Goal: Feedback & Contribution: Leave review/rating

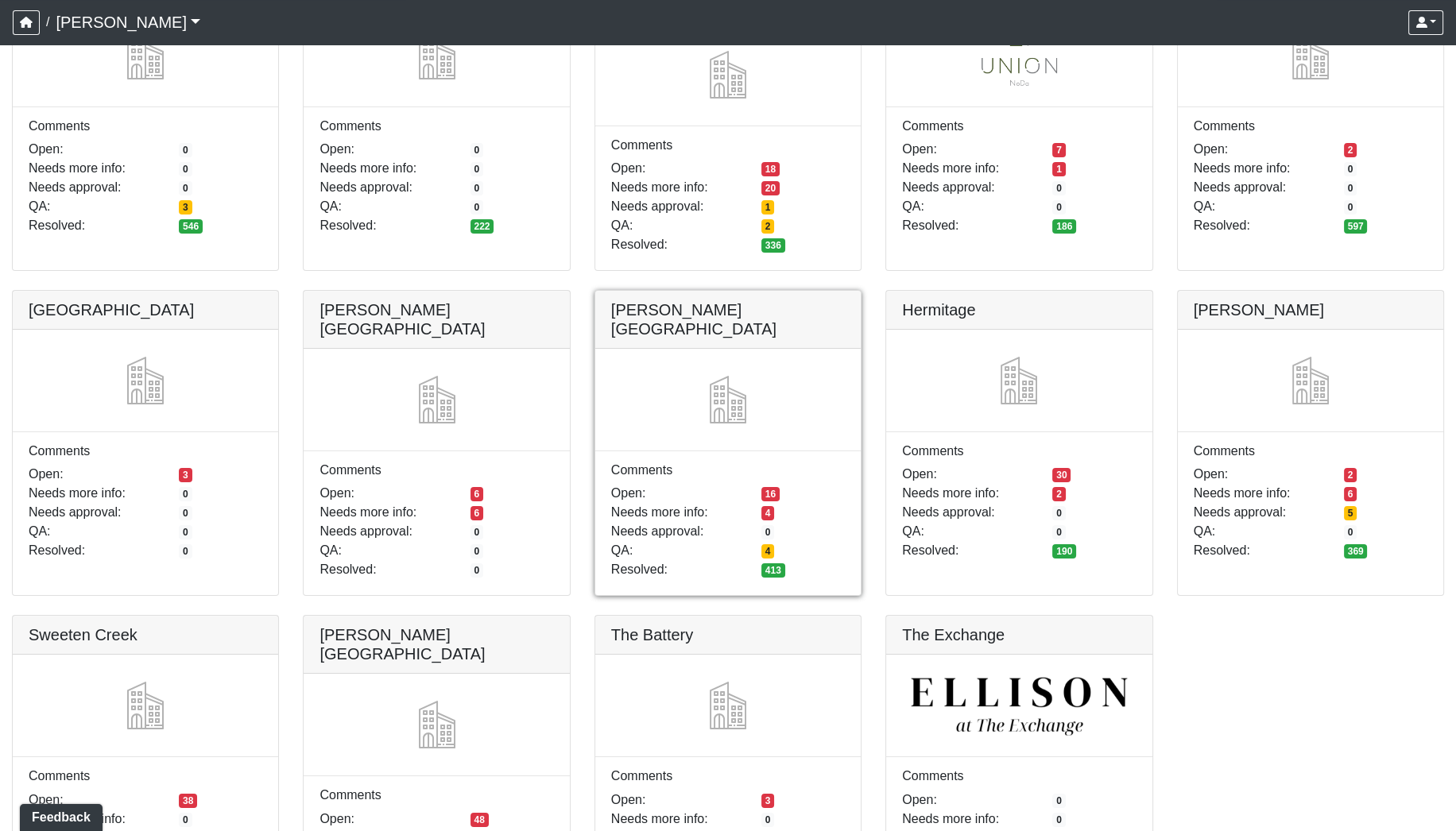
scroll to position [294, 0]
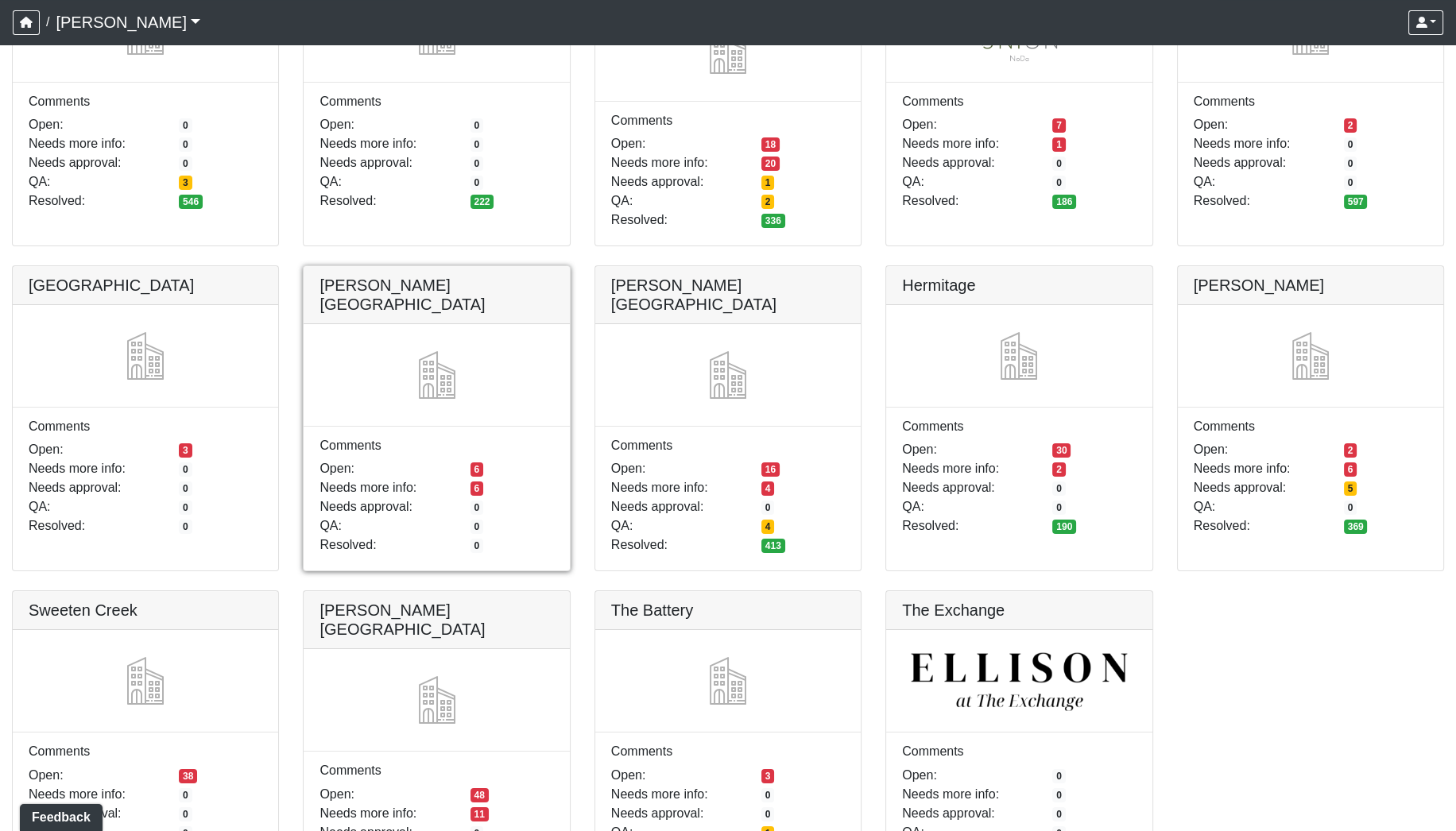
click at [417, 266] on link at bounding box center [436, 266] width 265 height 0
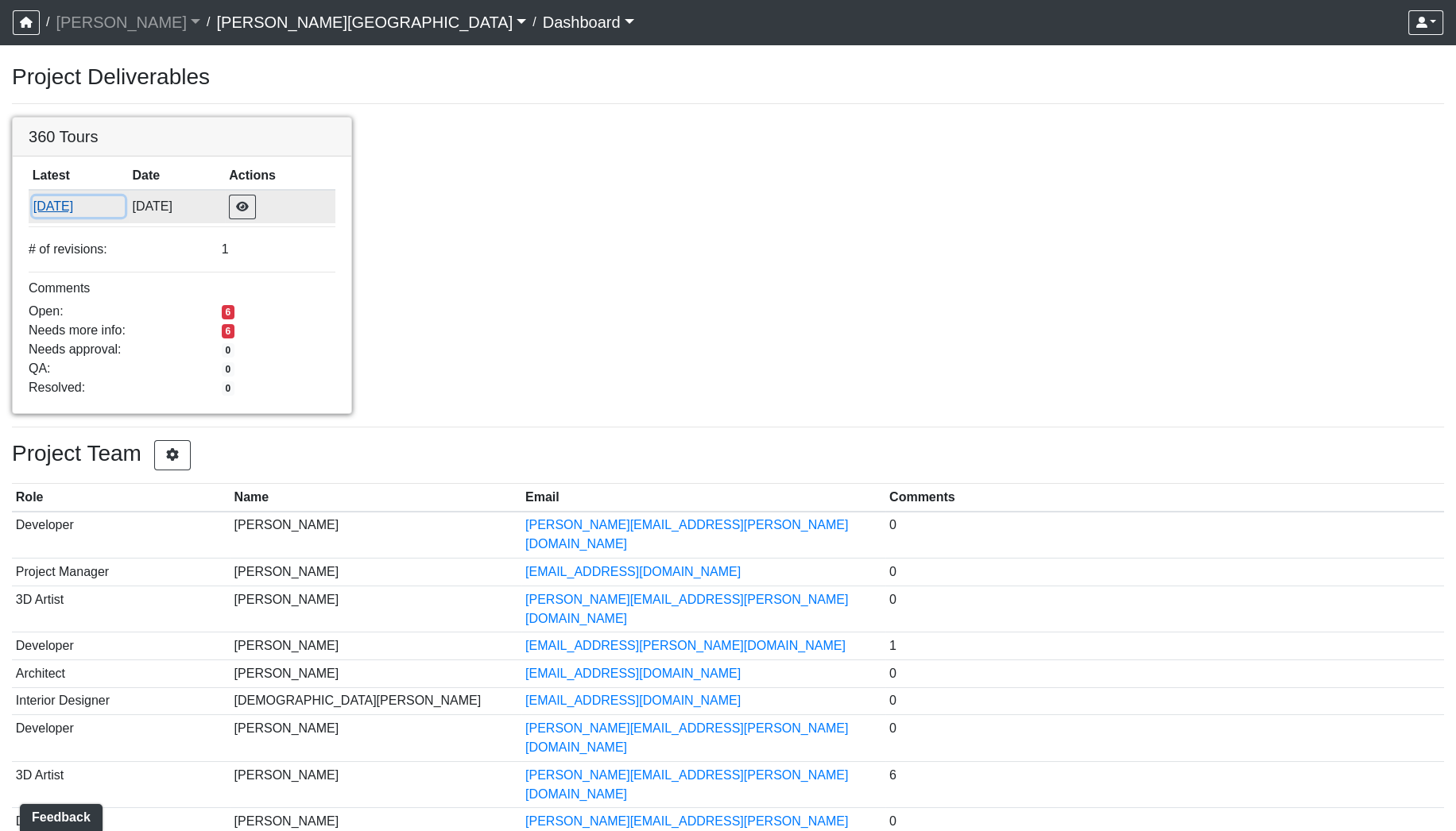
click at [76, 205] on button "10/9/2025" at bounding box center [79, 206] width 92 height 21
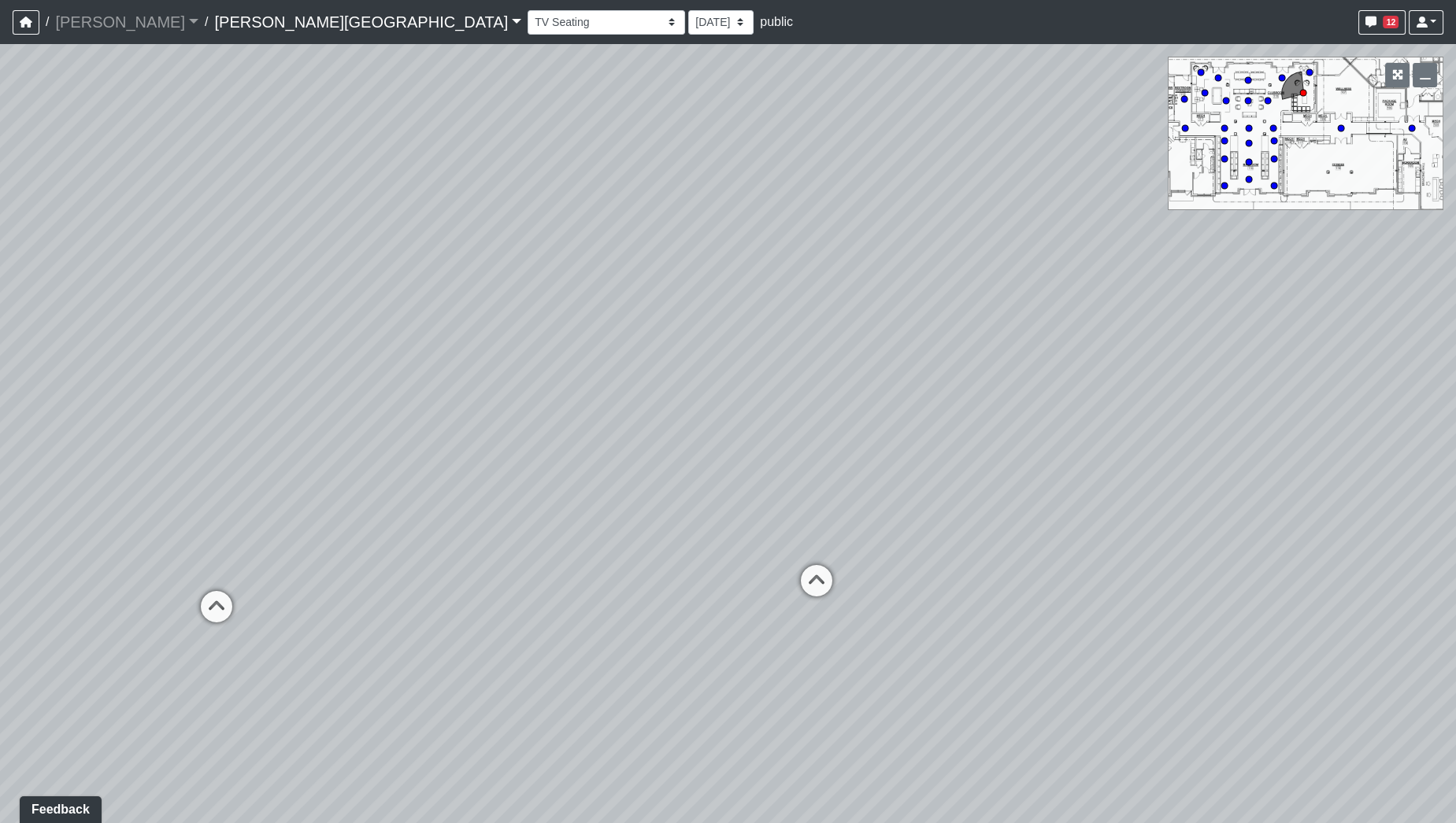
drag, startPoint x: 997, startPoint y: 349, endPoint x: 399, endPoint y: 288, distance: 601.1
click at [424, 291] on div "Loading... Pool Courtyard Entry 1 Loading... Window Seating 1 Loading... Foosba…" at bounding box center [728, 434] width 1456 height 779
drag, startPoint x: 360, startPoint y: 314, endPoint x: 420, endPoint y: 293, distance: 63.6
click at [281, 313] on div "Loading... Pool Courtyard Entry 1 Loading... Window Seating 1 Loading... Foosba…" at bounding box center [728, 434] width 1456 height 779
drag, startPoint x: 605, startPoint y: 301, endPoint x: 223, endPoint y: 333, distance: 383.3
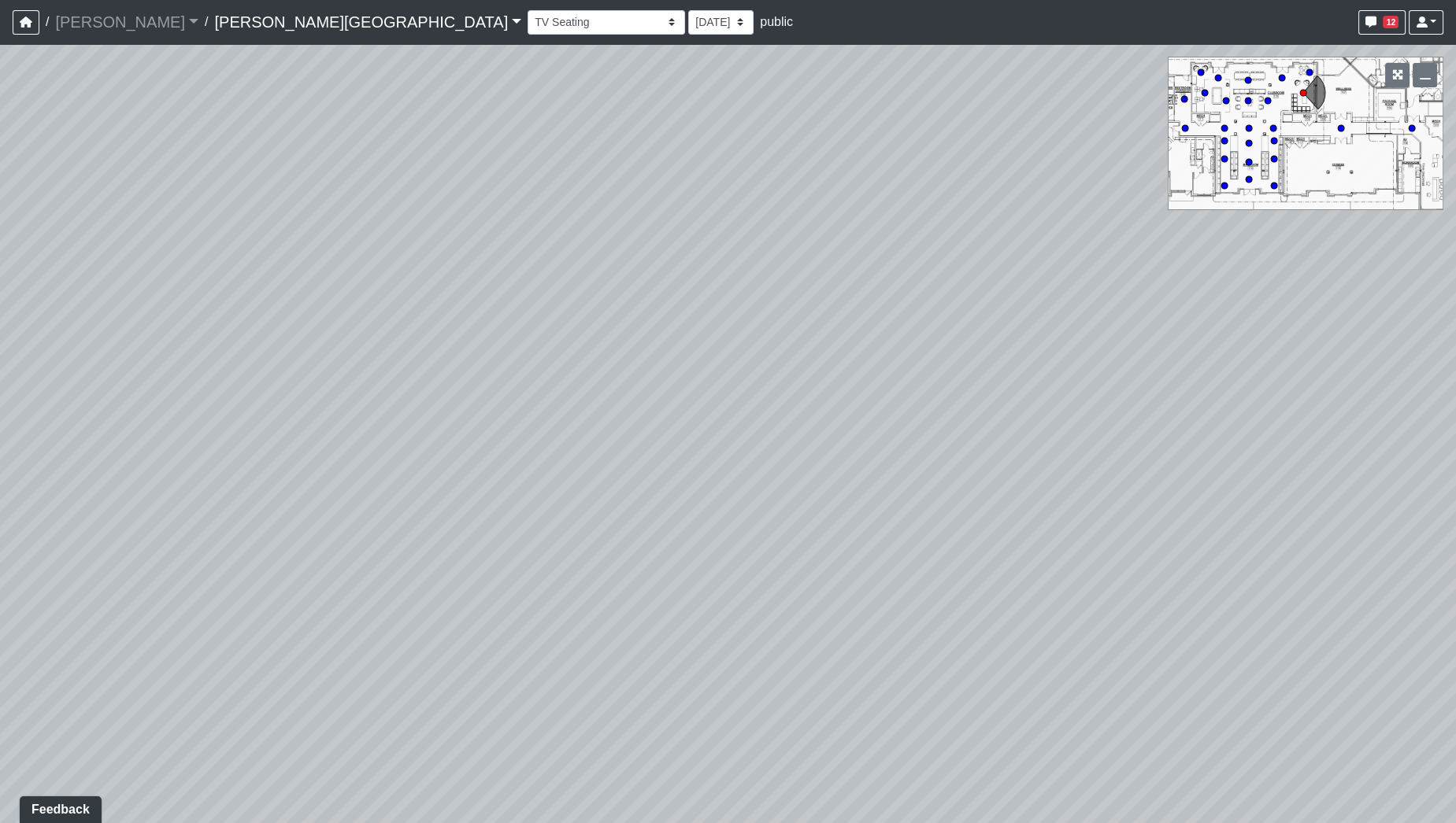
click at [229, 341] on div "Loading... Pool Courtyard Entry 1 Loading... Window Seating 1 Loading... Foosba…" at bounding box center [728, 434] width 1456 height 779
drag, startPoint x: 758, startPoint y: 496, endPoint x: 1031, endPoint y: 492, distance: 273.0
click at [1031, 491] on div "Loading... Pool Courtyard Entry 1 Loading... Window Seating 1 Loading... Foosba…" at bounding box center [728, 434] width 1456 height 779
drag, startPoint x: 1358, startPoint y: 573, endPoint x: 676, endPoint y: 499, distance: 686.0
click at [665, 512] on div "Loading... Pool Courtyard Entry 1 Loading... Window Seating 1 Loading... Foosba…" at bounding box center [728, 434] width 1456 height 779
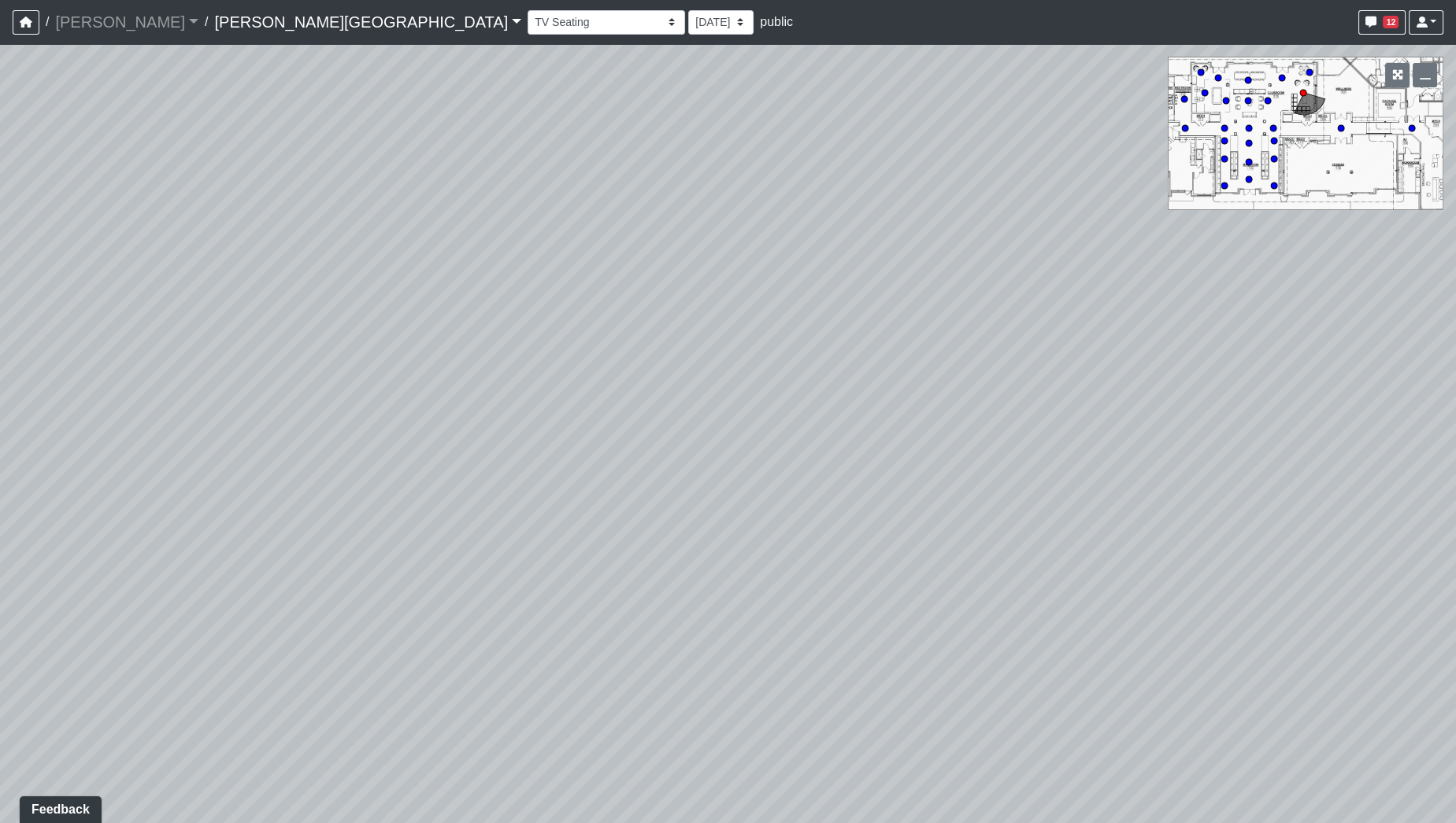
drag, startPoint x: 1090, startPoint y: 444, endPoint x: 490, endPoint y: 520, distance: 604.8
click at [501, 526] on div "Loading... Pool Courtyard Entry 1 Loading... Window Seating 1 Loading... Foosba…" at bounding box center [728, 434] width 1456 height 779
drag, startPoint x: 766, startPoint y: 491, endPoint x: 582, endPoint y: 494, distance: 184.0
click at [582, 494] on div "Loading... Pool Courtyard Entry 1 Loading... Window Seating 1 Loading... Foosba…" at bounding box center [728, 434] width 1456 height 779
drag, startPoint x: 915, startPoint y: 412, endPoint x: 612, endPoint y: 426, distance: 303.3
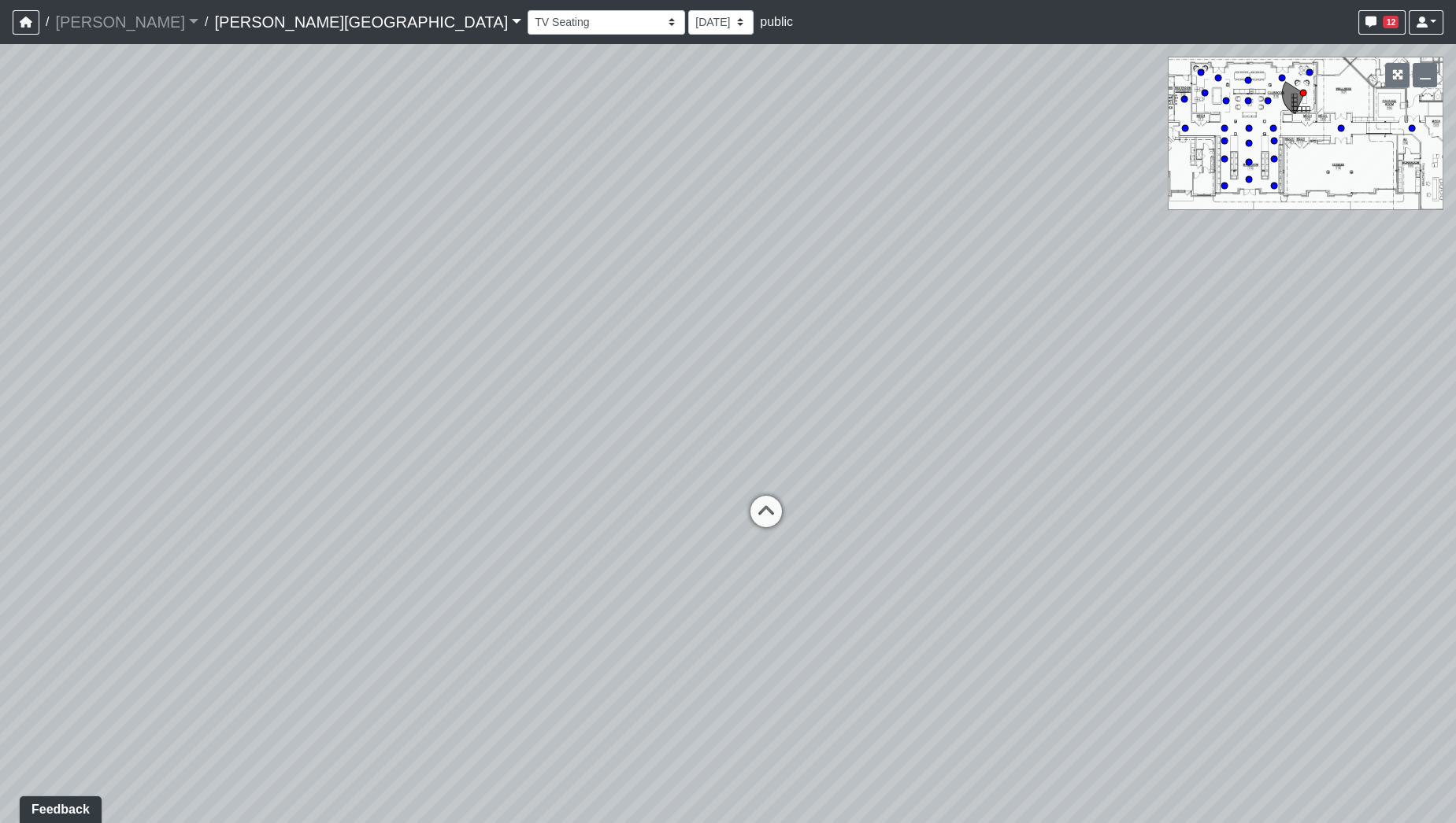
click at [606, 429] on div "Loading... Pool Courtyard Entry 1 Loading... Window Seating 1 Loading... Foosba…" at bounding box center [728, 434] width 1456 height 779
click at [659, 518] on icon at bounding box center [655, 528] width 47 height 47
drag, startPoint x: 438, startPoint y: 574, endPoint x: 1039, endPoint y: 608, distance: 602.0
click at [1035, 608] on div "Loading... Pool Courtyard Entry 1 Loading... Window Seating 1 Loading... Foosba…" at bounding box center [728, 434] width 1456 height 779
drag, startPoint x: 653, startPoint y: 547, endPoint x: 817, endPoint y: 552, distance: 164.1
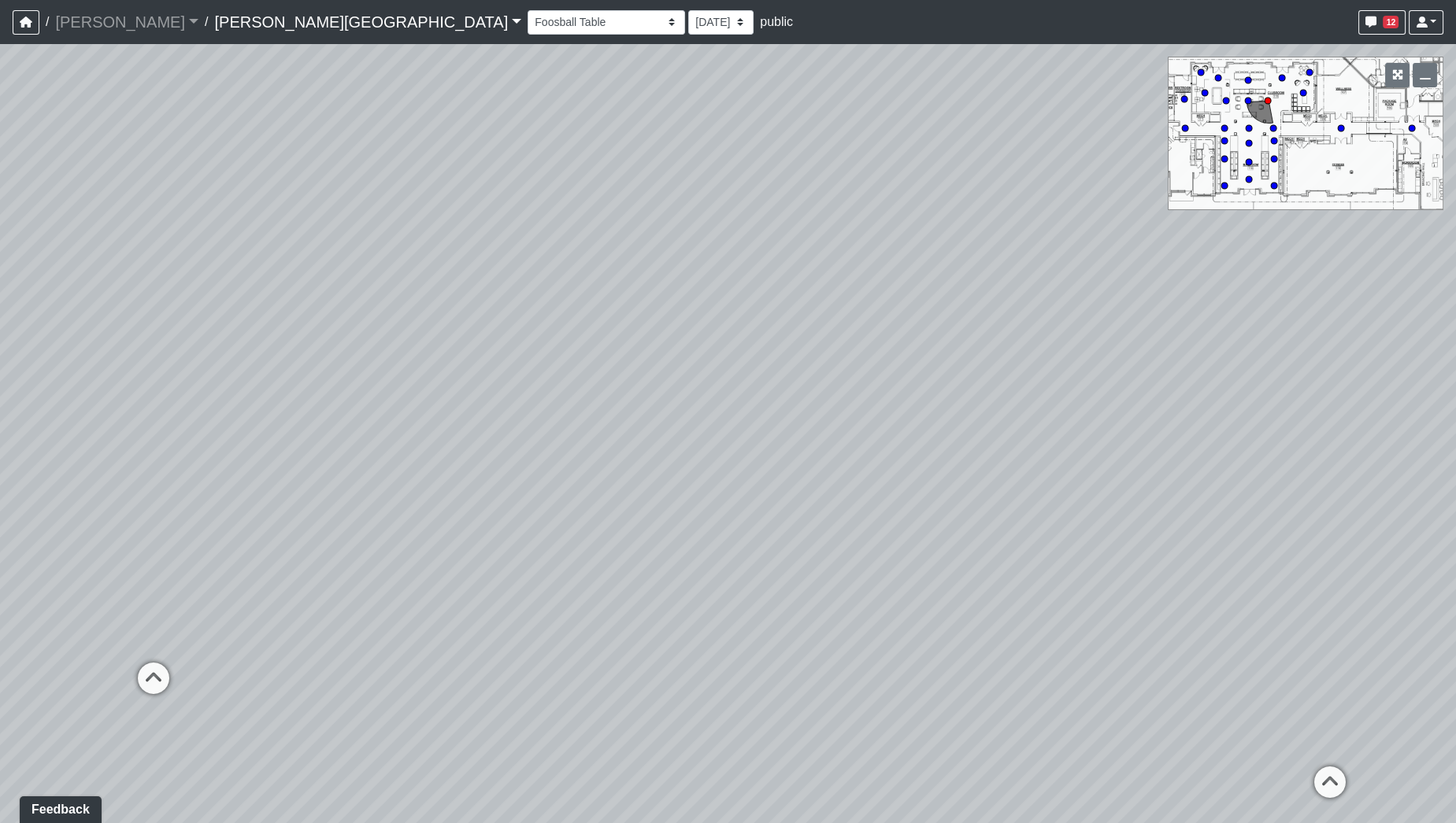
click at [817, 552] on div "Loading... Pool Courtyard Entry 1 Loading... Window Seating 1 Loading... Foosba…" at bounding box center [728, 434] width 1456 height 779
drag, startPoint x: 1023, startPoint y: 566, endPoint x: 900, endPoint y: 543, distance: 125.1
click at [900, 543] on div "Loading... Pool Courtyard Entry 1 Loading... Window Seating 1 Loading... Foosba…" at bounding box center [728, 434] width 1456 height 779
click at [1246, 182] on circle at bounding box center [1248, 179] width 6 height 6
drag, startPoint x: 551, startPoint y: 382, endPoint x: 875, endPoint y: 388, distance: 324.1
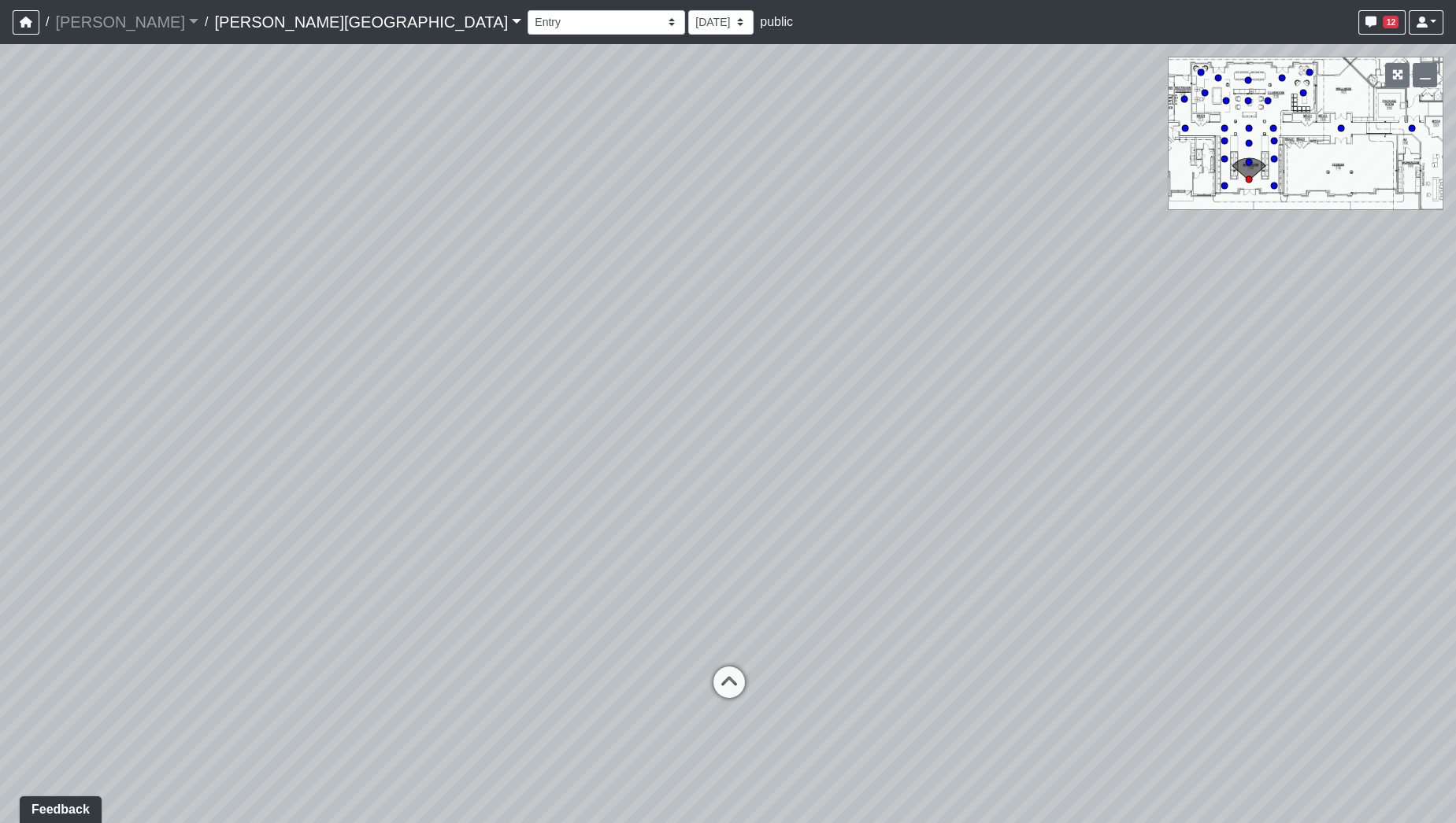
click at [875, 388] on div "Loading... Pool Courtyard Entry 1 Loading... Window Seating 1 Loading... Foosba…" at bounding box center [728, 434] width 1456 height 779
drag, startPoint x: 783, startPoint y: 552, endPoint x: 808, endPoint y: 783, distance: 232.3
click at [808, 783] on div "Loading... Pool Courtyard Entry 1 Loading... Window Seating 1 Loading... Foosba…" at bounding box center [728, 434] width 1456 height 779
drag, startPoint x: 743, startPoint y: 659, endPoint x: 1093, endPoint y: 463, distance: 401.1
click at [1087, 467] on div "Loading... Pool Courtyard Entry 1 Loading... Window Seating 1 Loading... Foosba…" at bounding box center [728, 434] width 1456 height 779
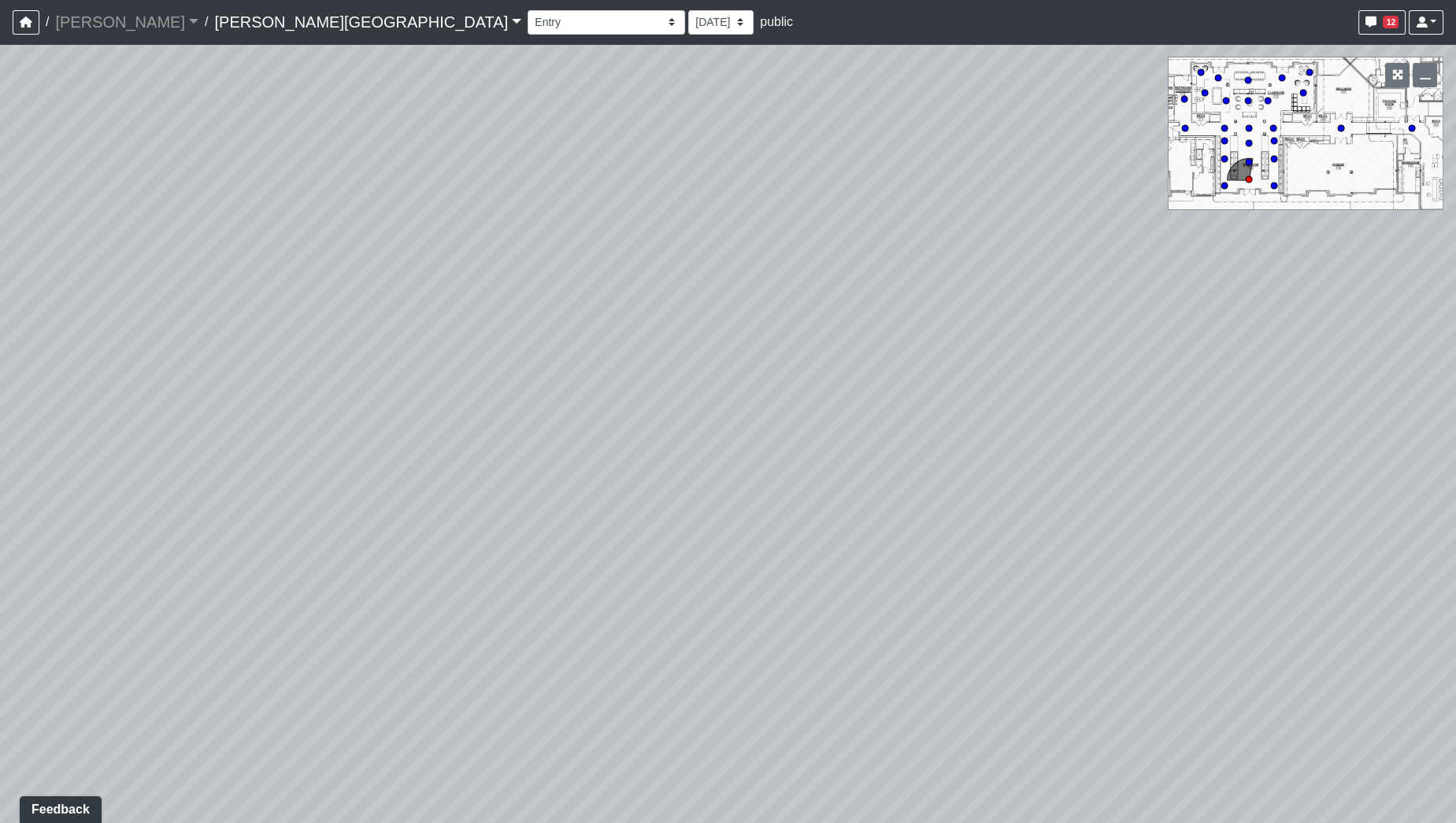
drag, startPoint x: 859, startPoint y: 599, endPoint x: 1455, endPoint y: 644, distance: 597.7
click at [1455, 644] on div "Loading... Pool Courtyard Entry 1 Loading... Window Seating 1 Loading... Foosba…" at bounding box center [728, 434] width 1456 height 779
drag, startPoint x: 894, startPoint y: 579, endPoint x: 1067, endPoint y: 863, distance: 332.5
click at [1067, 822] on html "/ [PERSON_NAME] Loading... / [PERSON_NAME][GEOGRAPHIC_DATA] [PERSON_NAME][GEOGR…" at bounding box center [728, 412] width 1456 height 823
drag, startPoint x: 1061, startPoint y: 544, endPoint x: 1448, endPoint y: 803, distance: 465.7
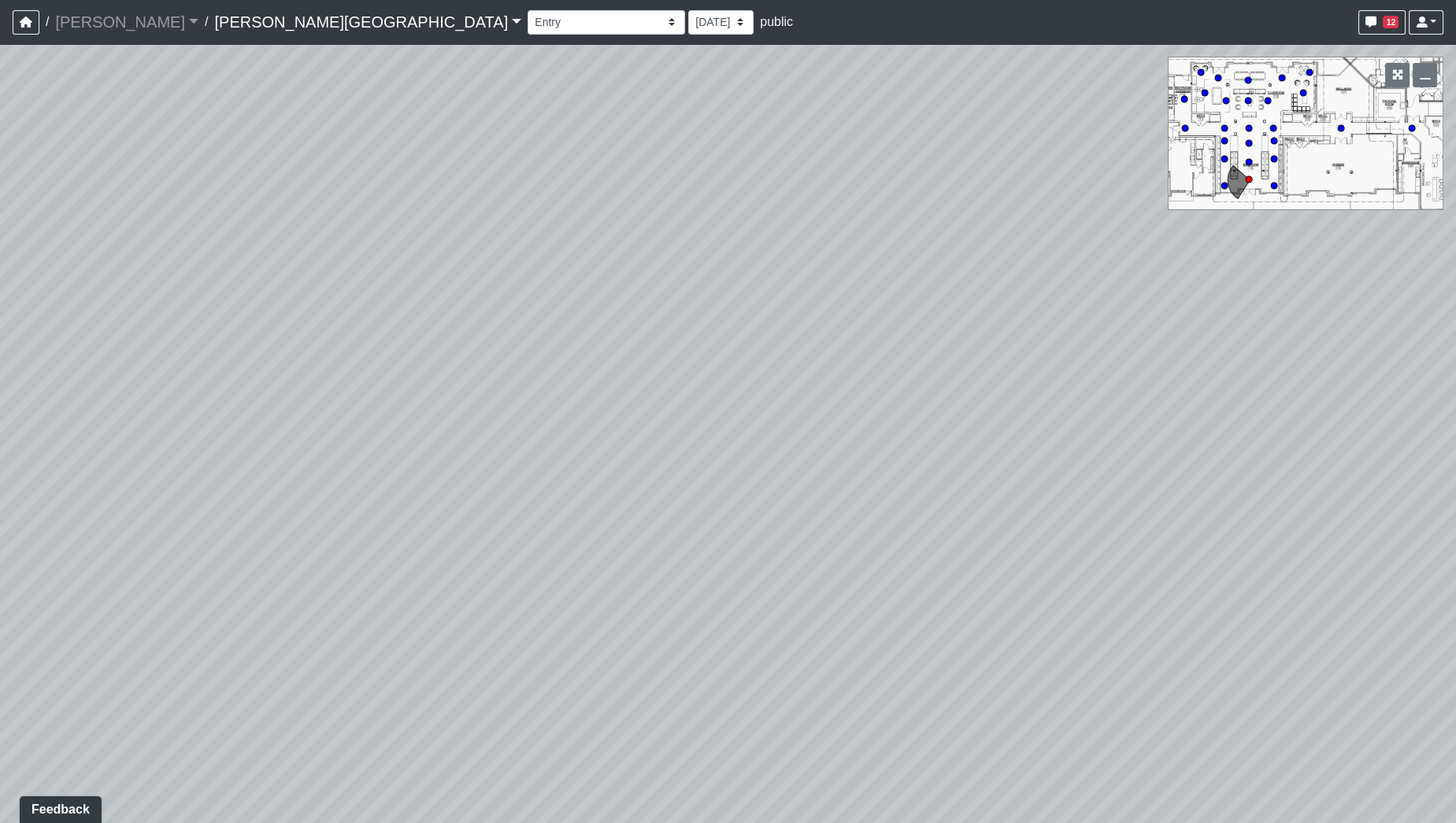
click at [1455, 822] on html "/ [PERSON_NAME] Loading... / [PERSON_NAME][GEOGRAPHIC_DATA] [PERSON_NAME][GEOGR…" at bounding box center [728, 412] width 1456 height 823
drag, startPoint x: 704, startPoint y: 671, endPoint x: 924, endPoint y: 438, distance: 320.5
click at [911, 453] on div "Loading... Pool Courtyard Entry 1 Loading... Window Seating 1 Loading... Foosba…" at bounding box center [728, 434] width 1456 height 779
drag, startPoint x: 674, startPoint y: 454, endPoint x: 464, endPoint y: 467, distance: 210.4
click at [455, 484] on div "Loading... Pool Courtyard Entry 1 Loading... Window Seating 1 Loading... Foosba…" at bounding box center [728, 434] width 1456 height 779
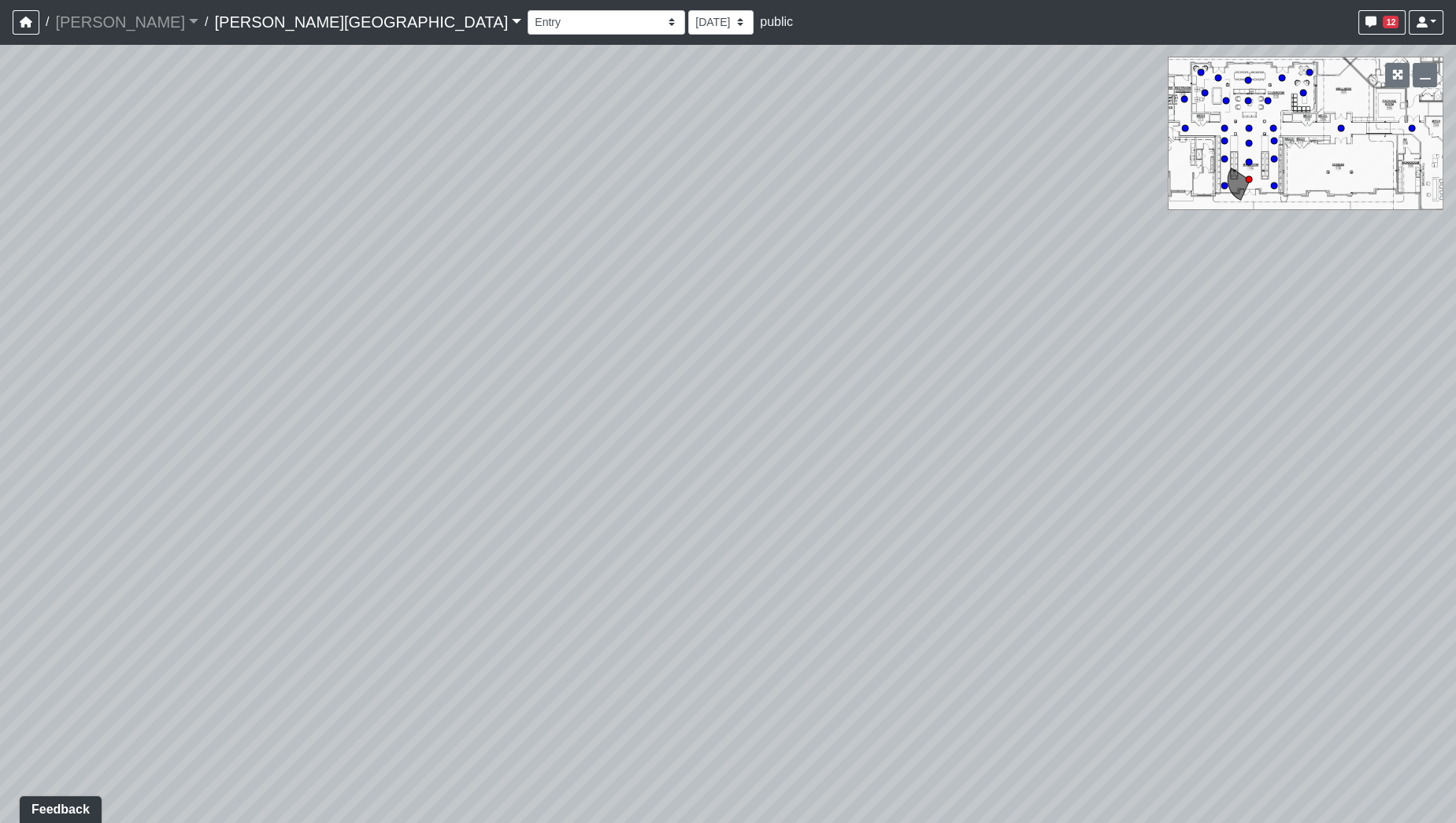
drag, startPoint x: 767, startPoint y: 385, endPoint x: 140, endPoint y: 407, distance: 627.4
click at [144, 411] on div "Loading... Pool Courtyard Entry 1 Loading... Window Seating 1 Loading... Foosba…" at bounding box center [728, 434] width 1456 height 779
drag, startPoint x: 560, startPoint y: 395, endPoint x: 449, endPoint y: 175, distance: 246.4
click at [457, 198] on div "Loading... Pool Courtyard Entry 1 Loading... Window Seating 1 Loading... Foosba…" at bounding box center [728, 434] width 1456 height 779
drag, startPoint x: 560, startPoint y: 479, endPoint x: 557, endPoint y: 286, distance: 193.0
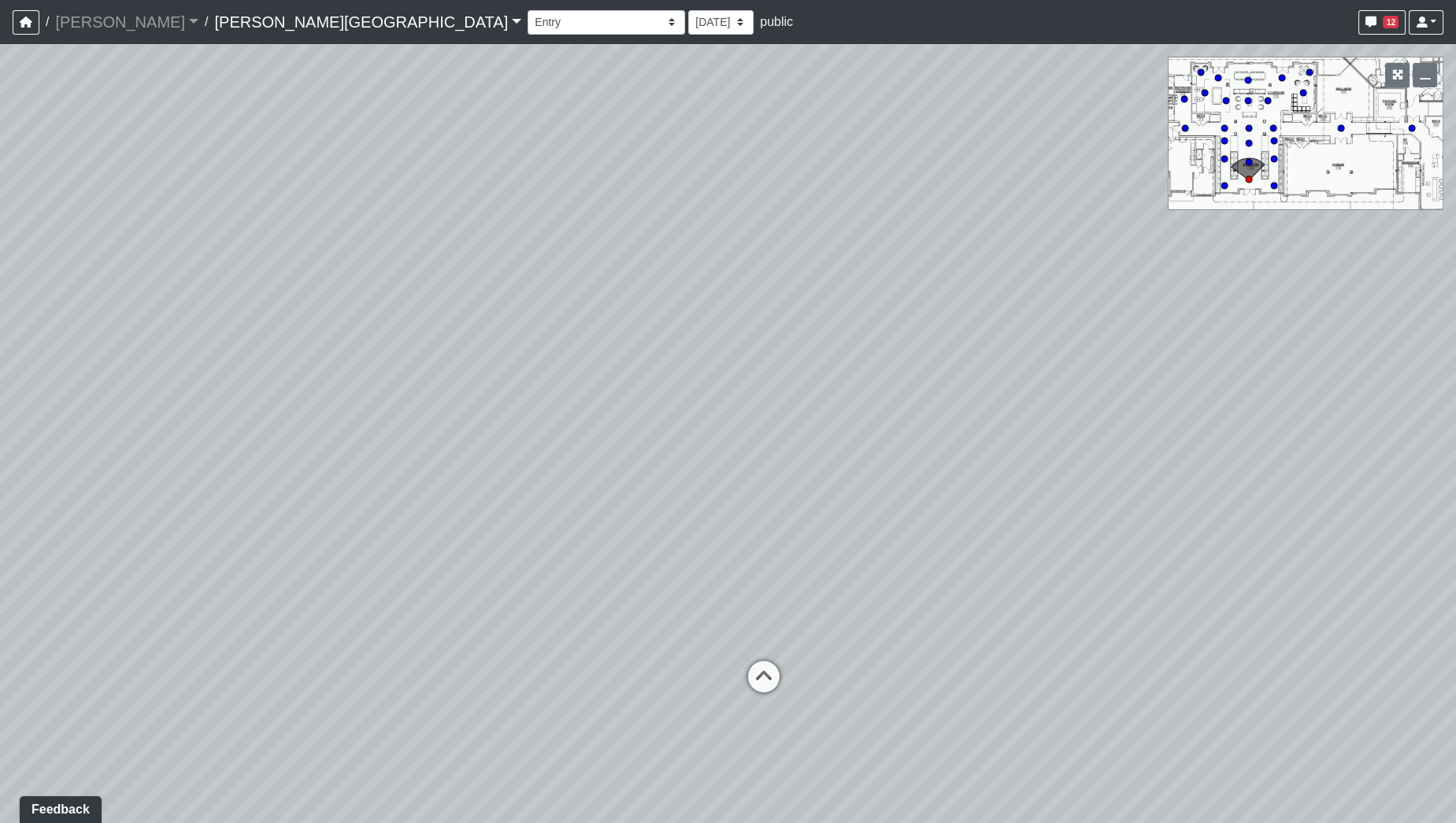
click at [557, 286] on div "Loading... Pool Courtyard Entry 1 Loading... Window Seating 1 Loading... Foosba…" at bounding box center [728, 434] width 1456 height 779
drag, startPoint x: 839, startPoint y: 444, endPoint x: 949, endPoint y: 435, distance: 110.4
click at [939, 439] on div "Loading... Pool Courtyard Entry 1 Loading... Window Seating 1 Loading... Foosba…" at bounding box center [728, 434] width 1456 height 779
drag, startPoint x: 707, startPoint y: 494, endPoint x: 912, endPoint y: 416, distance: 219.3
click at [912, 416] on div "Loading... Pool Courtyard Entry 1 Loading... Window Seating 1 Loading... Foosba…" at bounding box center [728, 434] width 1456 height 779
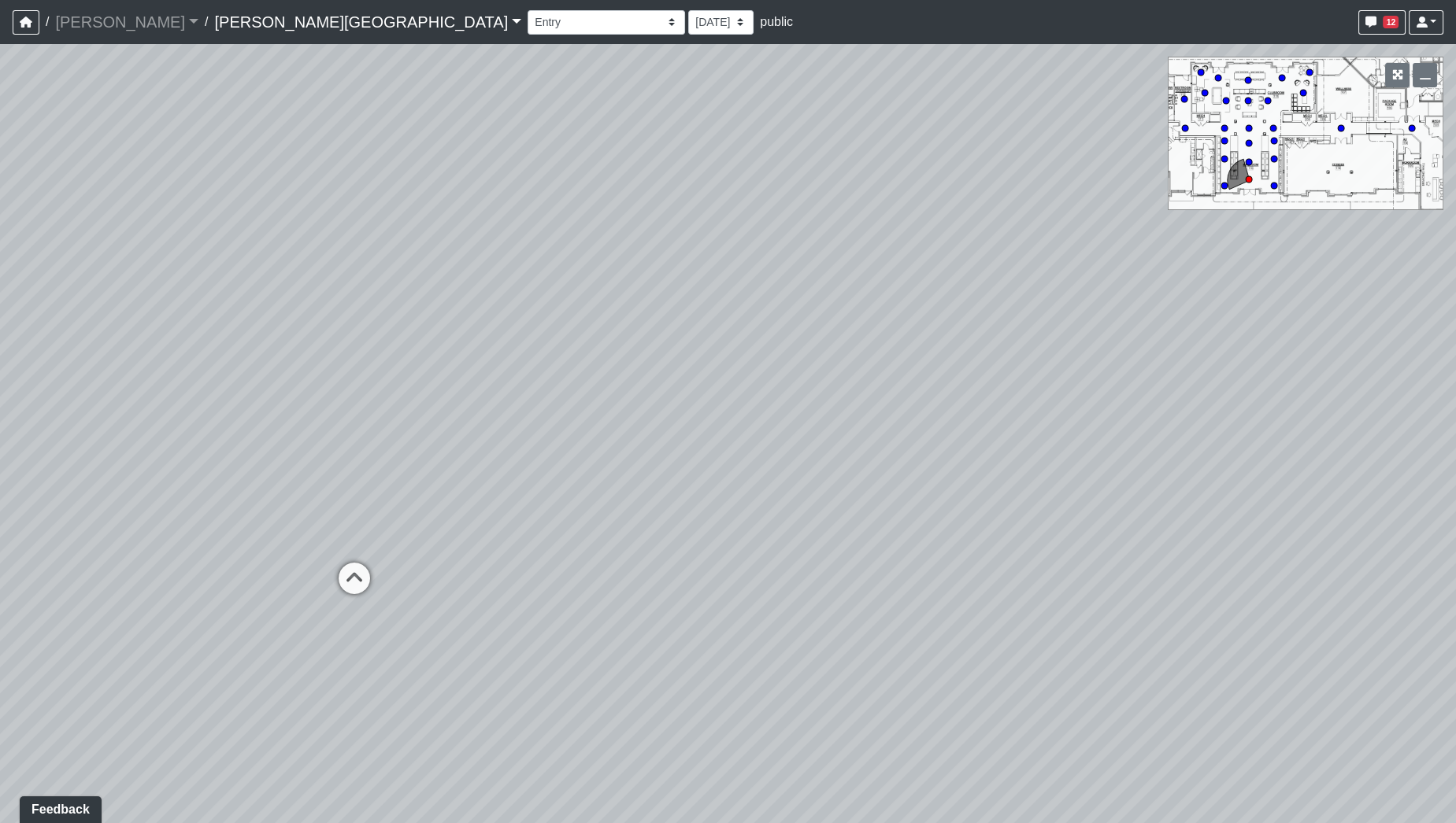
drag, startPoint x: 1127, startPoint y: 442, endPoint x: 703, endPoint y: 392, distance: 426.9
click at [700, 399] on div "Loading... Pool Courtyard Entry 1 Loading... Window Seating 1 Loading... Foosba…" at bounding box center [728, 434] width 1456 height 779
drag, startPoint x: 954, startPoint y: 412, endPoint x: 371, endPoint y: 399, distance: 583.1
click at [369, 403] on div "Loading... Pool Courtyard Entry 1 Loading... Window Seating 1 Loading... Foosba…" at bounding box center [728, 434] width 1456 height 779
drag, startPoint x: 722, startPoint y: 410, endPoint x: 181, endPoint y: 400, distance: 541.1
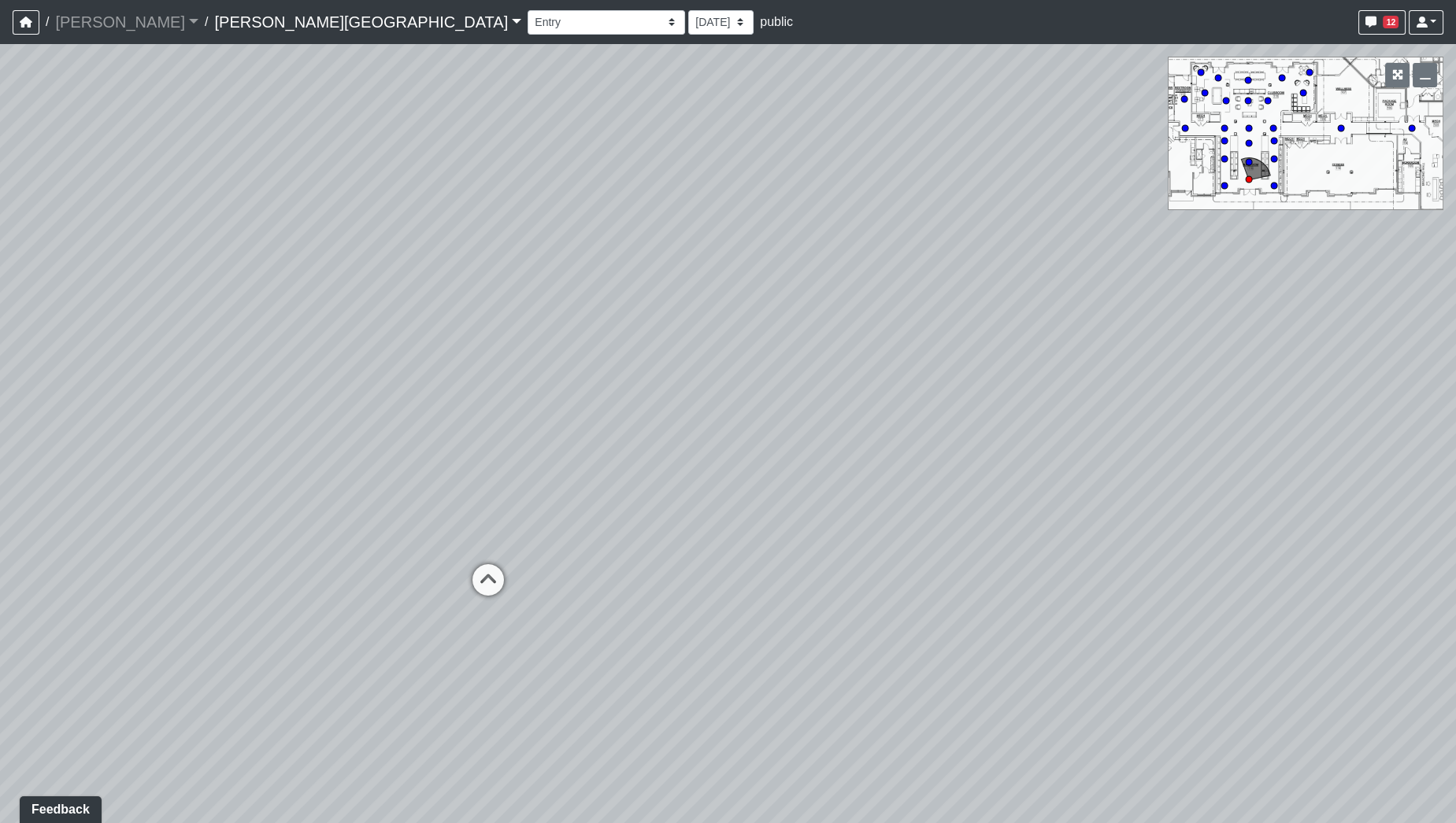
click at [181, 405] on div "Loading... Pool Courtyard Entry 1 Loading... Window Seating 1 Loading... Foosba…" at bounding box center [728, 434] width 1456 height 779
drag, startPoint x: 647, startPoint y: 579, endPoint x: 963, endPoint y: 604, distance: 317.0
click at [963, 604] on div "Loading... Pool Courtyard Entry 1 Loading... Window Seating 1 Loading... Foosba…" at bounding box center [728, 434] width 1456 height 779
drag, startPoint x: 416, startPoint y: 512, endPoint x: 906, endPoint y: 530, distance: 490.3
click at [906, 529] on div "Loading... Pool Courtyard Entry 1 Loading... Window Seating 1 Loading... Foosba…" at bounding box center [728, 434] width 1456 height 779
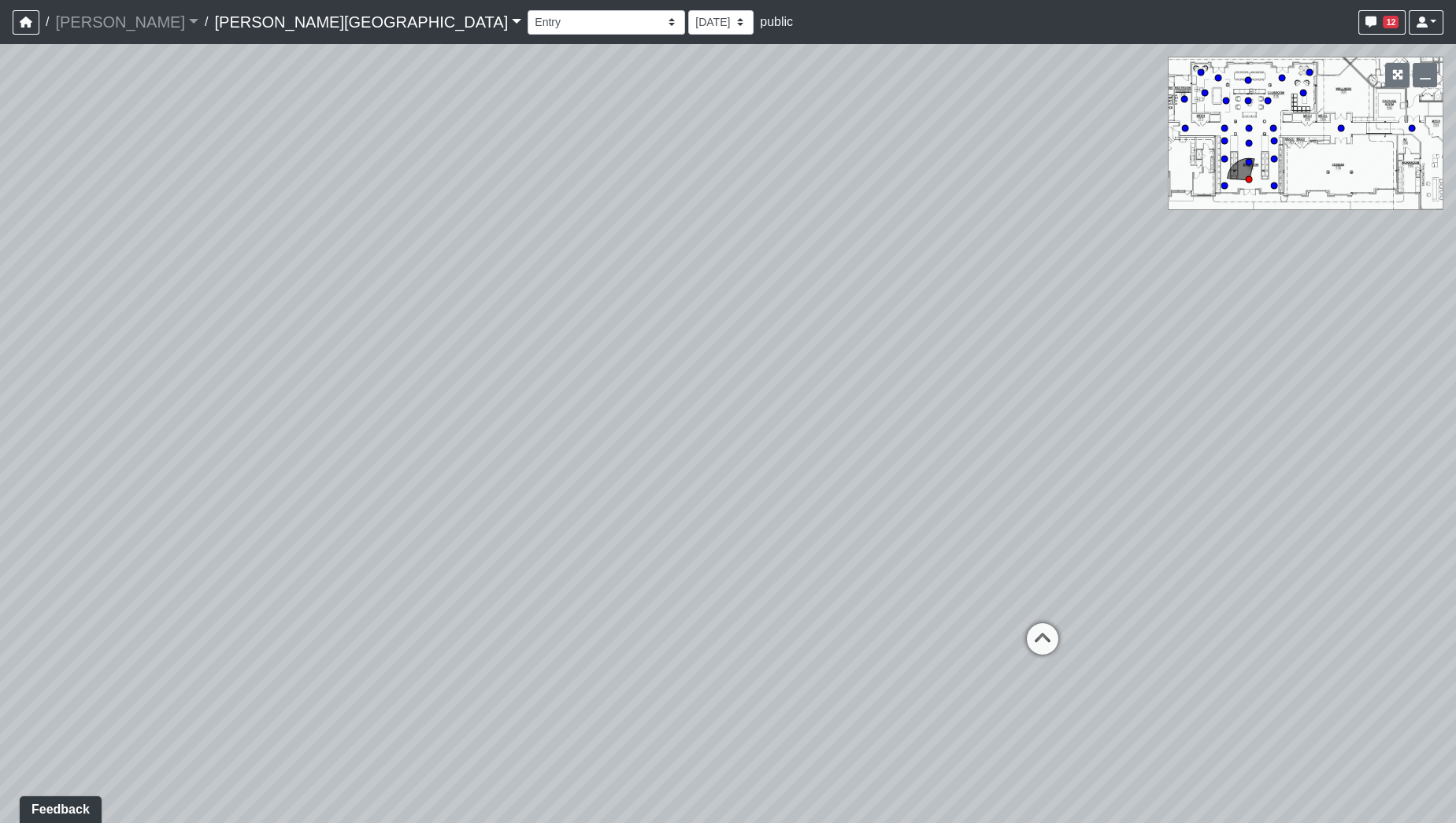
drag, startPoint x: 568, startPoint y: 500, endPoint x: 988, endPoint y: 506, distance: 420.0
click at [988, 506] on div "Loading... Pool Courtyard Entry 1 Loading... Window Seating 1 Loading... Foosba…" at bounding box center [728, 434] width 1456 height 779
drag
click at [1215, 557] on div "Loading... Pool Courtyard Entry 1 Loading... Window Seating 1 Loading... Foosba…" at bounding box center [728, 434] width 1456 height 779
click at [567, 594] on icon at bounding box center [562, 589] width 47 height 47
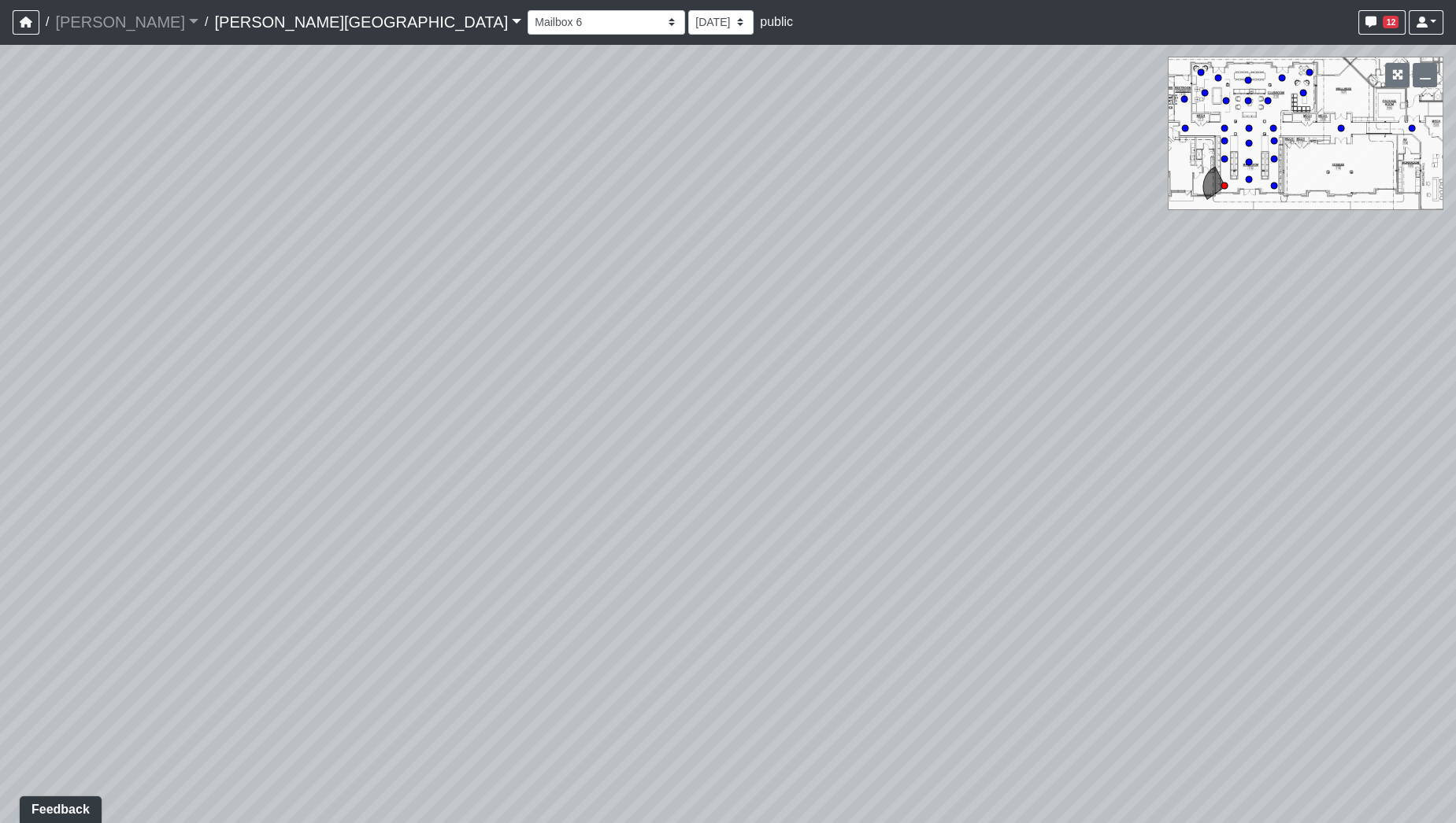
click at [499, 484] on div "Loading... Pool Courtyard Entry 1 Loading... Window Seating 1 Loading... Foosba…" at bounding box center [728, 434] width 1456 height 779
click at [795, 790] on div "Loading... Pool Courtyard Entry 1 Loading... Window Seating 1 Loading... Foosba…" at bounding box center [728, 434] width 1456 height 779
click at [1092, 403] on div "Loading... Pool Courtyard Entry 1 Loading... Window Seating 1 Loading... Foosba…" at bounding box center [728, 434] width 1456 height 779
click at [426, 452] on div "Loading... Pool Courtyard Entry 1 Loading... Window Seating 1 Loading... Foosba…" at bounding box center [728, 434] width 1456 height 779
click at [681, 447] on div "Loading... Pool Courtyard Entry 1 Loading... Window Seating 1 Loading... Foosba…" at bounding box center [728, 434] width 1456 height 779
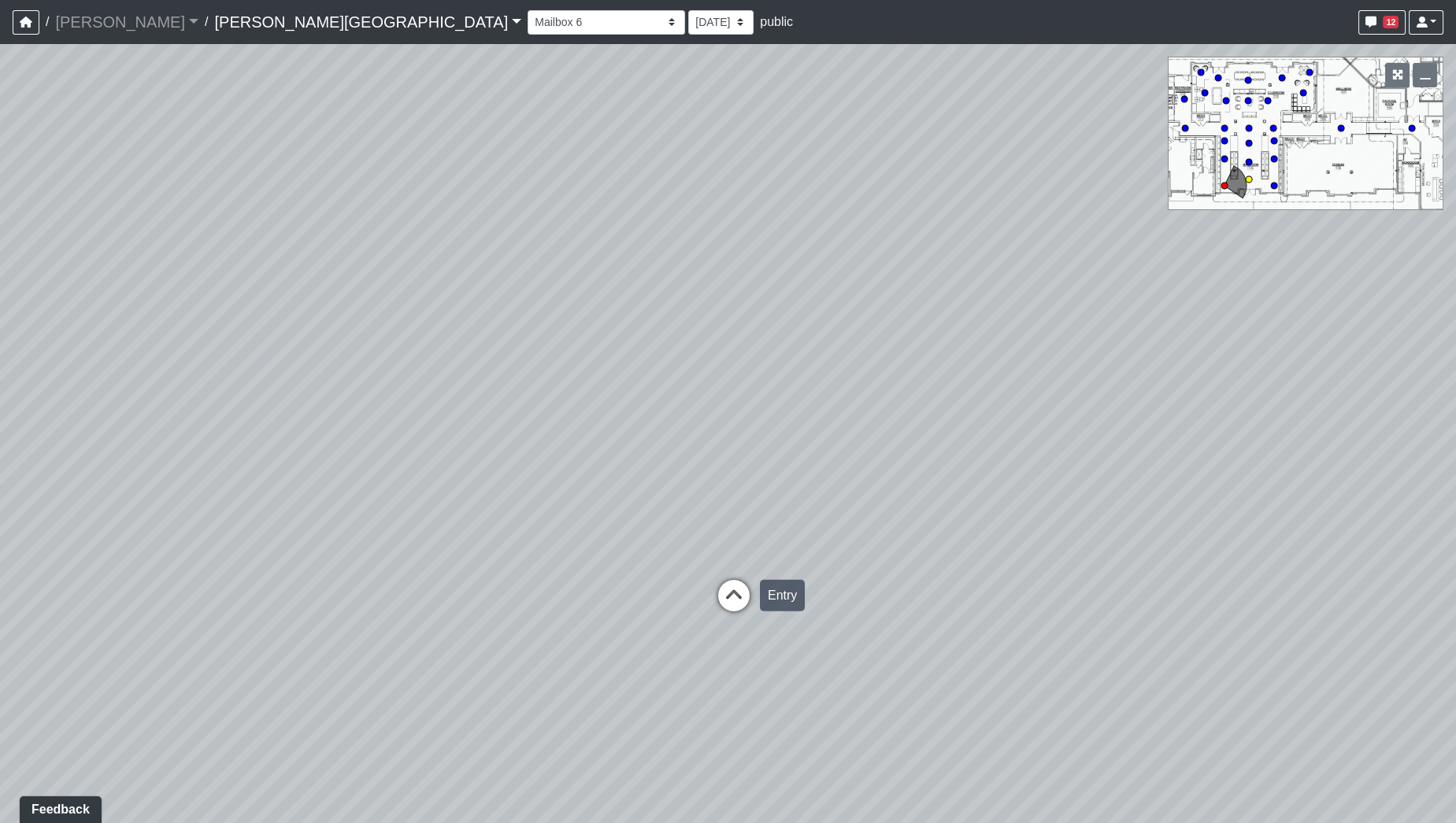
click at [743, 595] on icon at bounding box center [734, 603] width 47 height 47
click at [994, 609] on icon at bounding box center [1000, 628] width 47 height 47
click at [772, 642] on div "Loading... Pool Courtyard Entry 1 Loading... Window Seating 1 Loading... Foosba…" at bounding box center [728, 434] width 1456 height 779
click at [835, 545] on div "Loading... Pool Courtyard Entry 1 Loading... Window Seating 1 Loading... Foosba…" at bounding box center [728, 434] width 1456 height 779
drag, startPoint x: 532, startPoint y: 590, endPoint x: 1429, endPoint y: 582, distance: 897.0
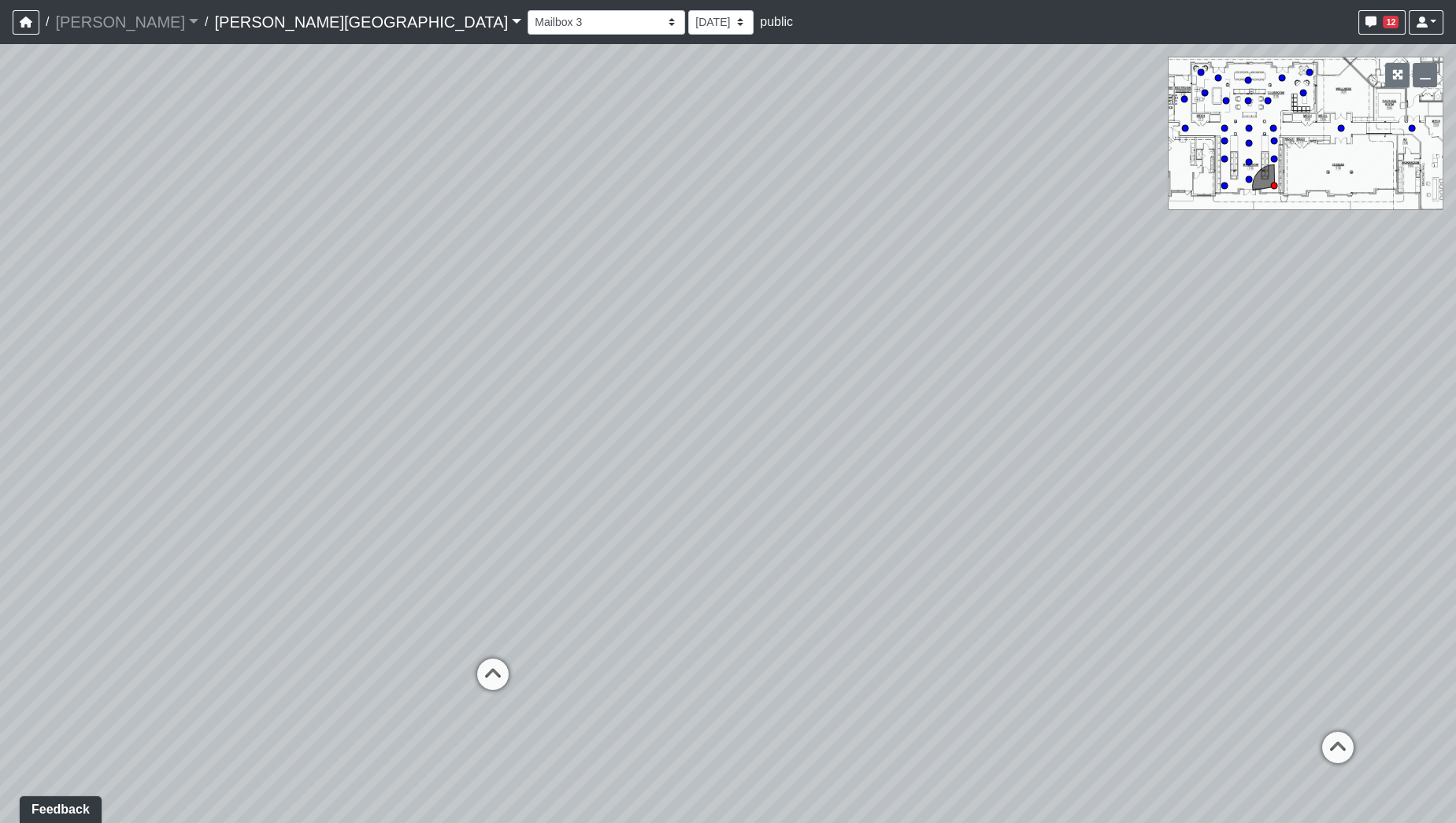
click at [1429, 582] on div "Loading... Pool Courtyard Entry 1 Loading... Window Seating 1 Loading... Foosba…" at bounding box center [728, 434] width 1456 height 779
drag, startPoint x: 746, startPoint y: 563, endPoint x: 1041, endPoint y: 450, distance: 315.9
click at [1041, 450] on div "Loading... Pool Courtyard Entry 1 Loading... Window Seating 1 Loading... Foosba…" at bounding box center [728, 434] width 1456 height 779
click at [711, 552] on icon at bounding box center [710, 556] width 47 height 47
select select "1gxaFXaLk7xzXu9n71jxLp"
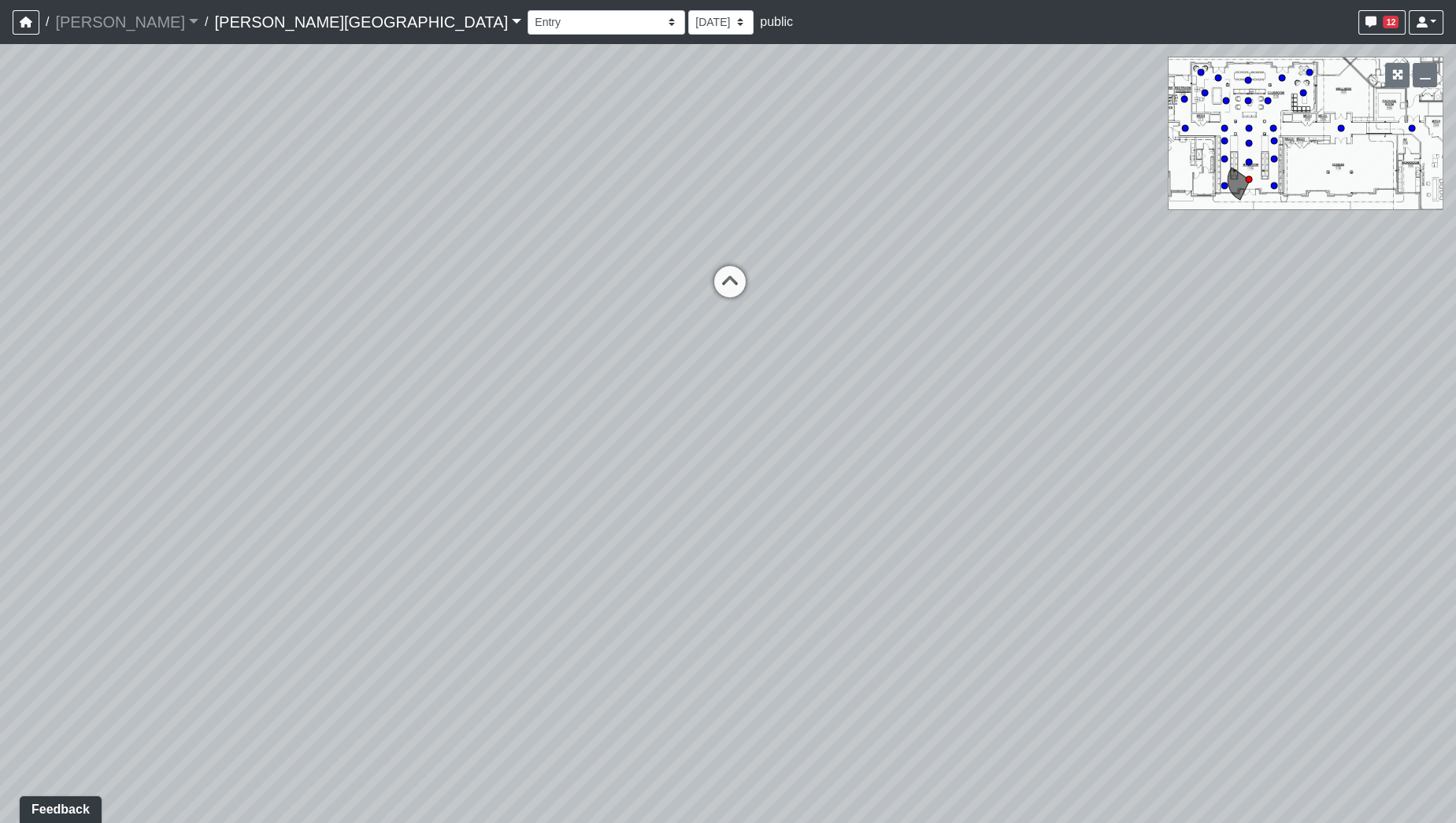
drag, startPoint x: 639, startPoint y: 549, endPoint x: 1078, endPoint y: 194, distance: 564.6
click at [1075, 207] on div "Loading... Pool Courtyard Entry 1 Loading... Window Seating 1 Loading... Foosba…" at bounding box center [728, 434] width 1456 height 779
drag, startPoint x: 1074, startPoint y: 501, endPoint x: 674, endPoint y: 167, distance: 521.1
click at [674, 167] on div "Loading... Pool Courtyard Entry 1 Loading... Window Seating 1 Loading... Foosba…" at bounding box center [728, 434] width 1456 height 779
drag, startPoint x: 742, startPoint y: 246, endPoint x: 521, endPoint y: 339, distance: 239.8
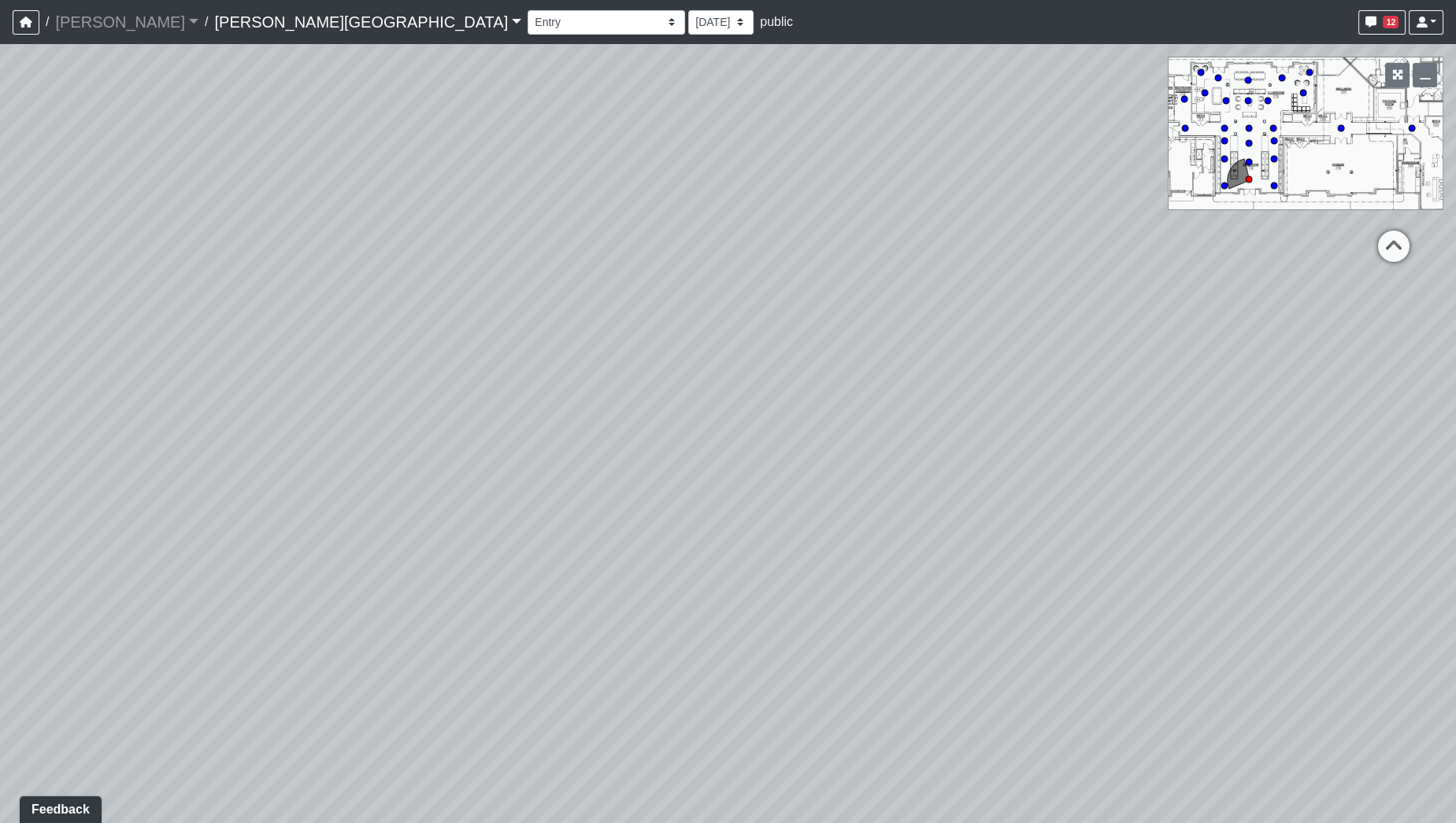
click at [521, 339] on div "Loading... Pool Courtyard Entry 1 Loading... Window Seating 1 Loading... Foosba…" at bounding box center [728, 434] width 1456 height 779
drag, startPoint x: 716, startPoint y: 385, endPoint x: 568, endPoint y: 520, distance: 200.3
click at [568, 520] on div "Loading... Pool Courtyard Entry 1 Loading... Window Seating 1 Loading... Foosba…" at bounding box center [728, 434] width 1456 height 779
drag, startPoint x: 394, startPoint y: 508, endPoint x: 354, endPoint y: 539, distance: 50.6
click at [302, 565] on div "Loading... Pool Courtyard Entry 1 Loading... Window Seating 1 Loading... Foosba…" at bounding box center [728, 434] width 1456 height 779
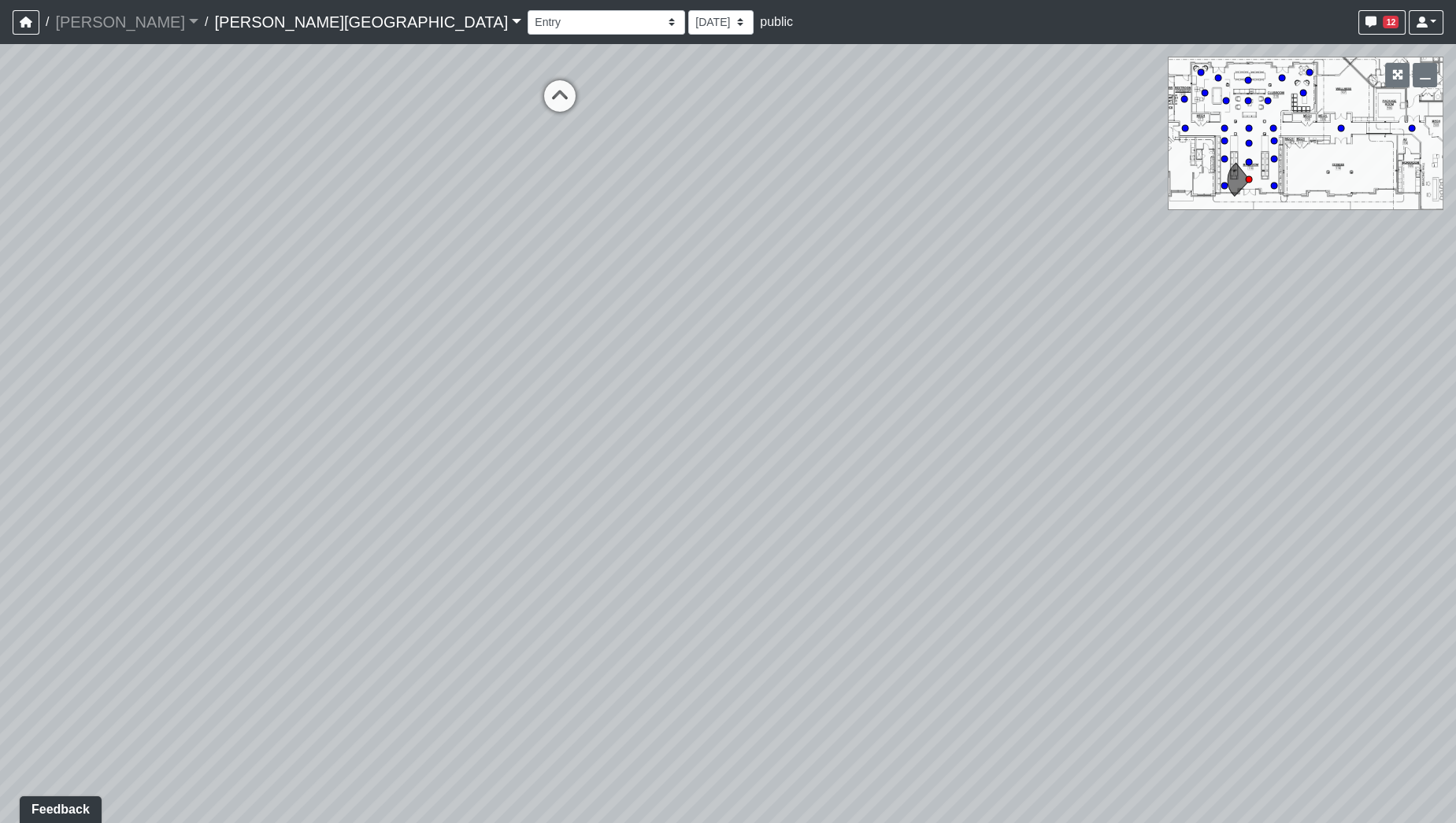
drag, startPoint x: 704, startPoint y: 502, endPoint x: 1347, endPoint y: 403, distance: 650.6
click at [1347, 403] on div "Loading... Pool Courtyard Entry 1 Loading... Window Seating 1 Loading... Foosba…" at bounding box center [728, 434] width 1456 height 779
drag, startPoint x: 831, startPoint y: 528, endPoint x: 1283, endPoint y: 575, distance: 454.4
click at [1283, 575] on div "Loading... Pool Courtyard Entry 1 Loading... Window Seating 1 Loading... Foosba…" at bounding box center [728, 434] width 1456 height 779
drag, startPoint x: 906, startPoint y: 609, endPoint x: 1118, endPoint y: 386, distance: 307.7
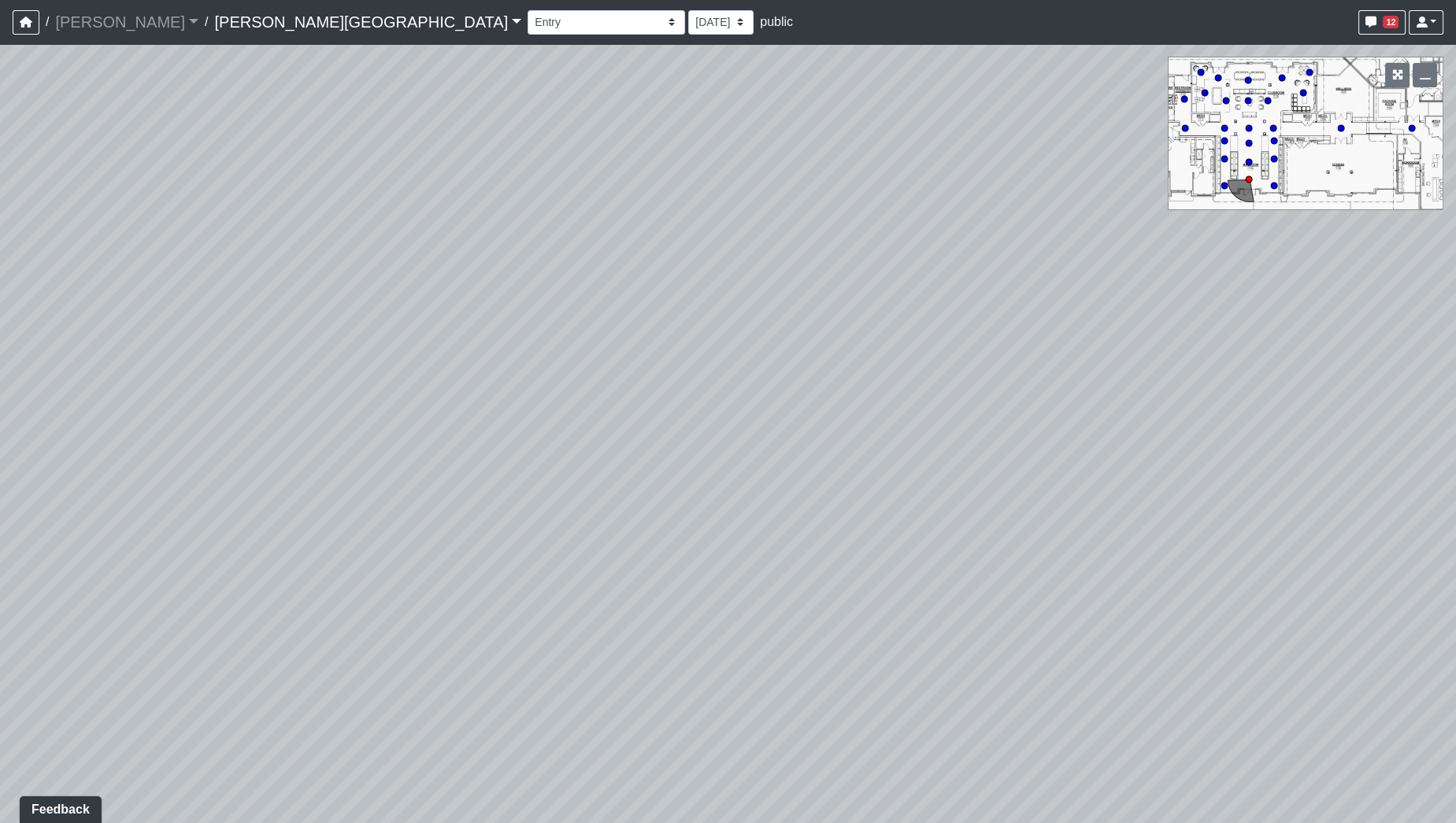
click at [1125, 379] on div "Loading... Pool Courtyard Entry 1 Loading... Window Seating 1 Loading... Foosba…" at bounding box center [728, 434] width 1456 height 779
drag, startPoint x: 836, startPoint y: 533, endPoint x: 1126, endPoint y: 589, distance: 295.4
click at [1128, 591] on div "Loading... Pool Courtyard Entry 1 Loading... Window Seating 1 Loading... Foosba…" at bounding box center [728, 434] width 1456 height 779
drag, startPoint x: 828, startPoint y: 524, endPoint x: 1139, endPoint y: 557, distance: 312.7
click at [1167, 545] on div "Loading... Pool Courtyard Entry 1 Loading... Window Seating 1 Loading... Foosba…" at bounding box center [728, 434] width 1456 height 779
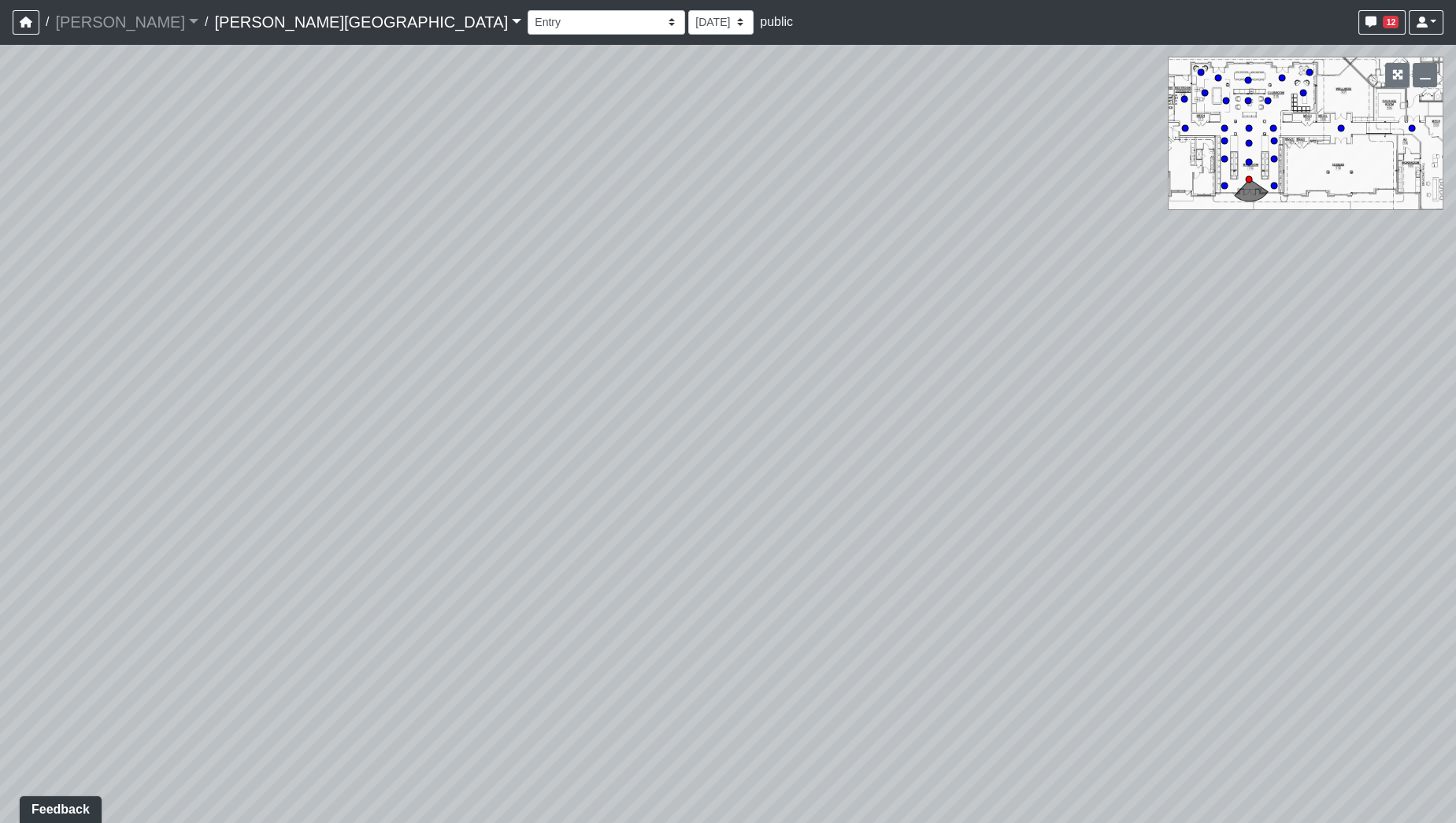
drag, startPoint x: 985, startPoint y: 532, endPoint x: 692, endPoint y: 549, distance: 293.5
click at [692, 549] on div "Loading... Pool Courtyard Entry 1 Loading... Window Seating 1 Loading... Foosba…" at bounding box center [728, 434] width 1456 height 779
drag, startPoint x: 772, startPoint y: 515, endPoint x: 731, endPoint y: 491, distance: 47.5
click at [731, 493] on div "Loading... Pool Courtyard Entry 1 Loading... Window Seating 1 Loading... Foosba…" at bounding box center [728, 434] width 1456 height 779
drag, startPoint x: 975, startPoint y: 805, endPoint x: 662, endPoint y: 664, distance: 343.3
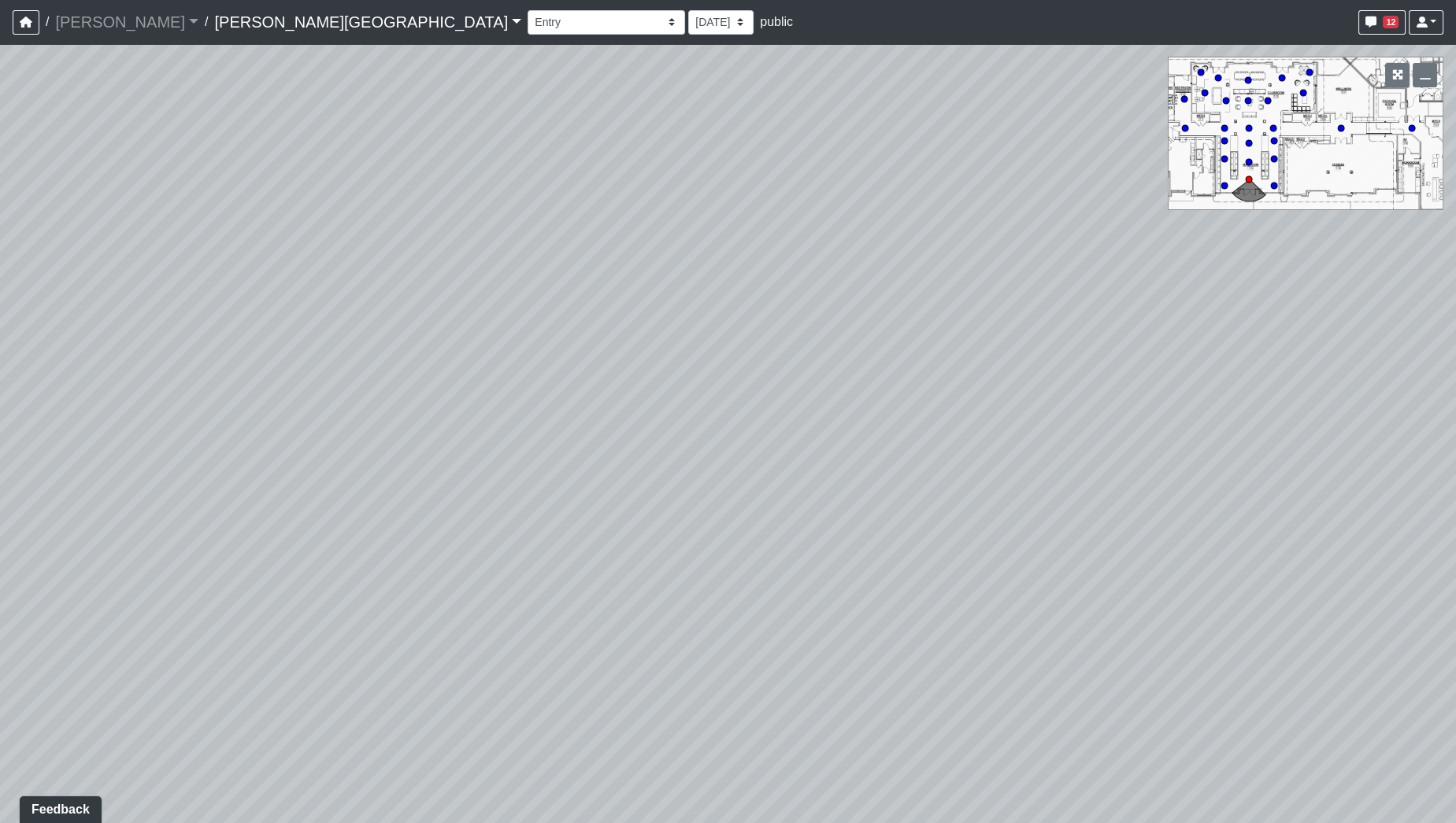
click at [662, 664] on div "Loading... Pool Courtyard Entry 1 Loading... Window Seating 1 Loading... Foosba…" at bounding box center [728, 434] width 1456 height 779
click at [729, 421] on div "Loading... Pool Courtyard Entry 1 Loading... Window Seating 1 Loading... Foosba…" at bounding box center [728, 434] width 1456 height 779
click at [779, 440] on span "Add comment" at bounding box center [798, 440] width 78 height 14
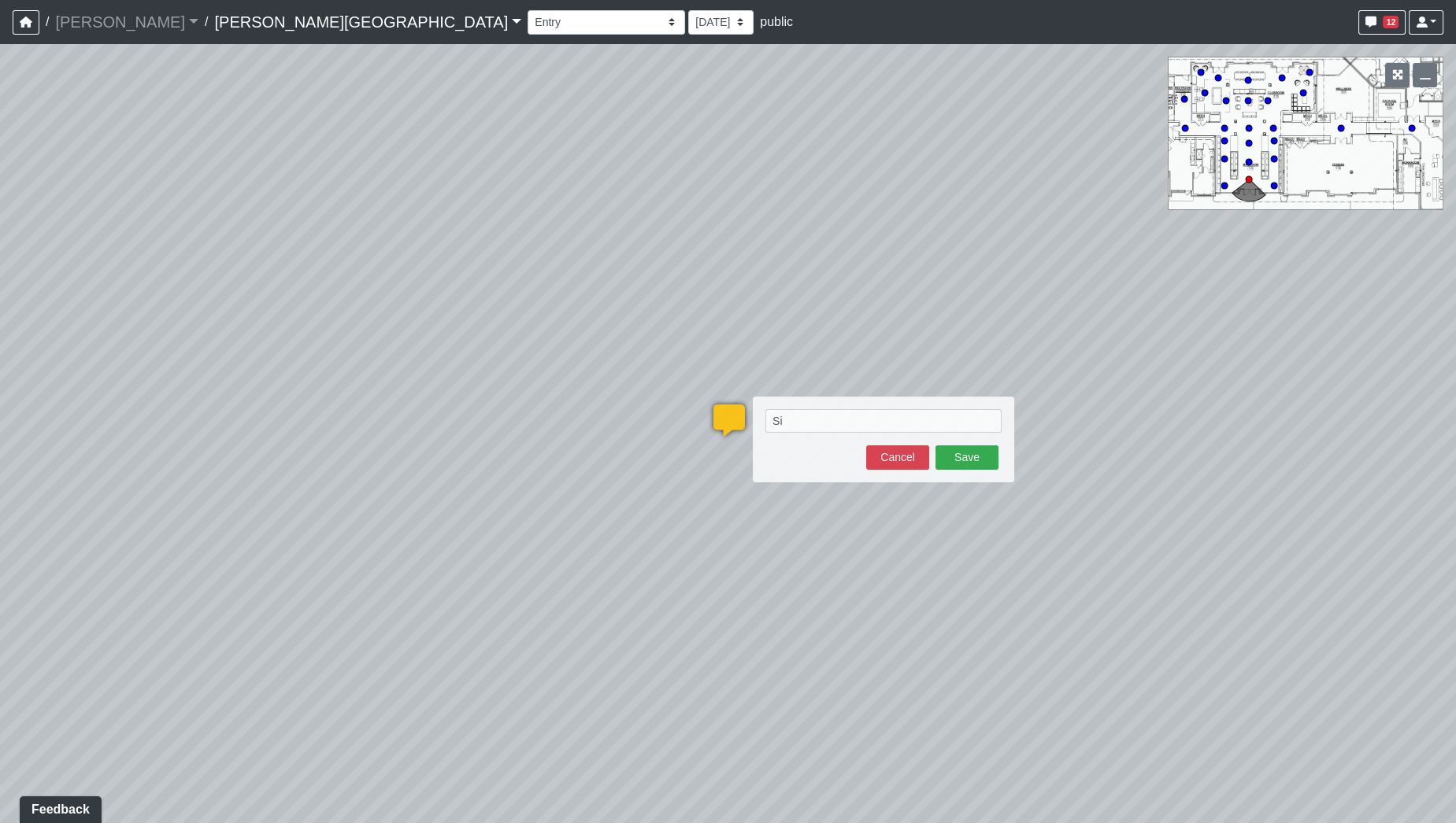
type textarea "S"
type textarea "Dynamik: since this is so small, I would remove this tile and do a nice rug her…"
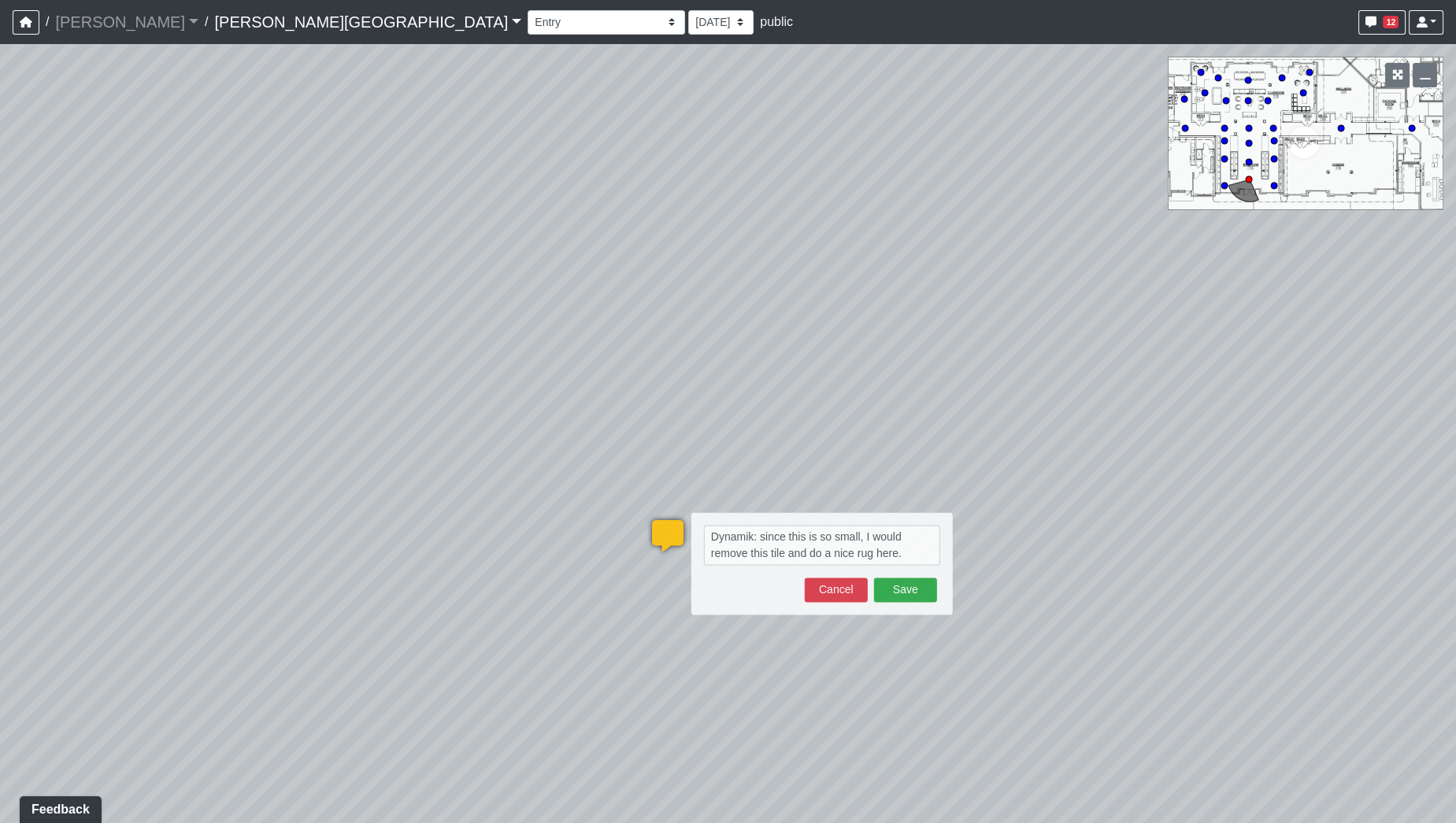
drag, startPoint x: 877, startPoint y: 264, endPoint x: 593, endPoint y: 378, distance: 306.0
click at [593, 378] on div "Loading... Pool Courtyard Entry 1 Loading... Window Seating 1 Loading... Foosba…" at bounding box center [728, 434] width 1456 height 779
click at [922, 592] on button "Save" at bounding box center [906, 590] width 63 height 25
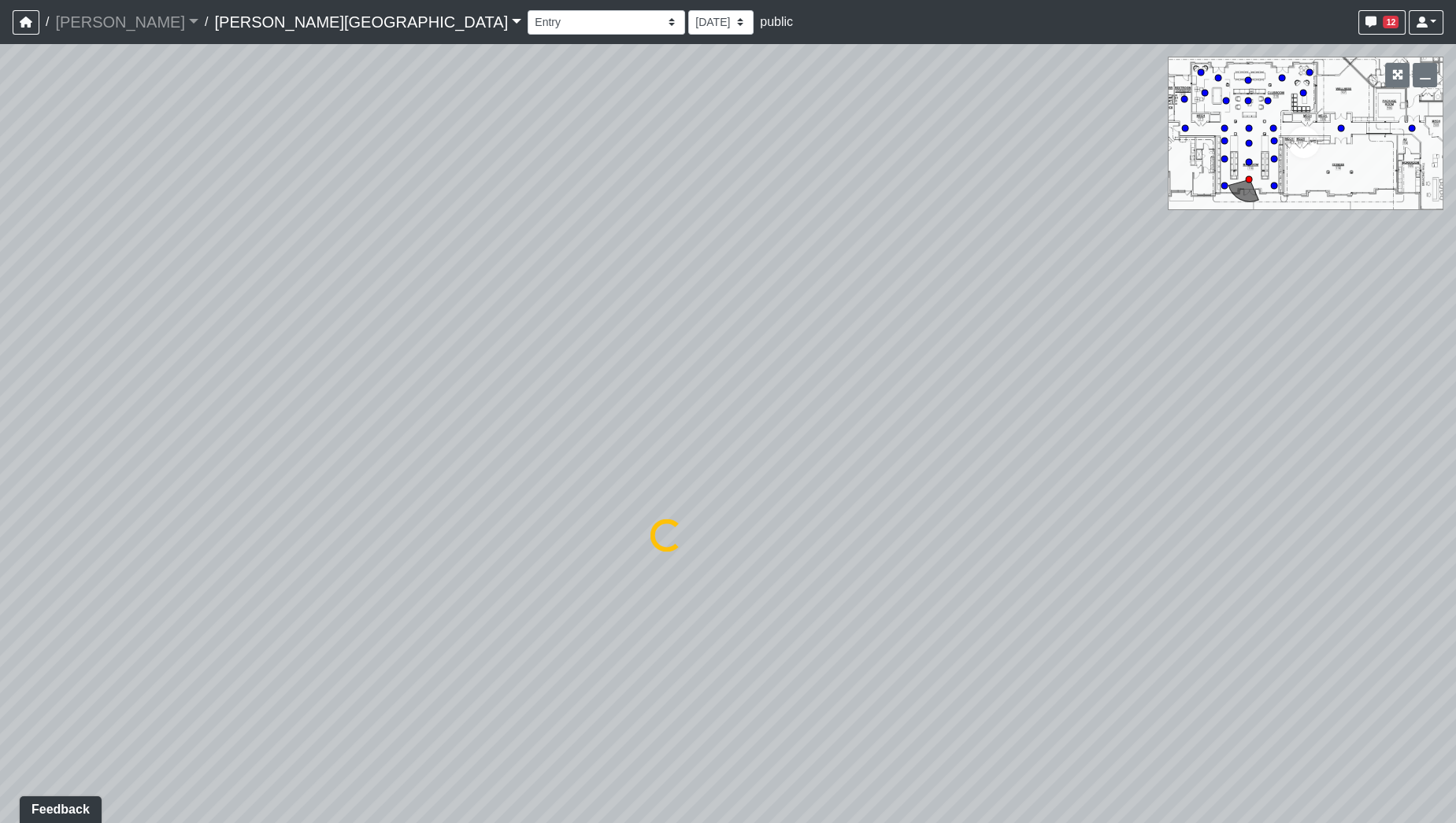
select select "1gxaFXaLk7xzXu9n71jxLp"
drag, startPoint x: 1124, startPoint y: 367, endPoint x: 366, endPoint y: 555, distance: 781.0
click at [377, 552] on div "Loading... Pool Courtyard Entry 1 Loading... Window Seating 1 Loading... Foosba…" at bounding box center [728, 434] width 1456 height 779
drag, startPoint x: 864, startPoint y: 477, endPoint x: 657, endPoint y: 545, distance: 217.9
click at [523, 565] on div "Loading... Pool Courtyard Entry 1 Loading... Window Seating 1 Loading... Foosba…" at bounding box center [728, 434] width 1456 height 779
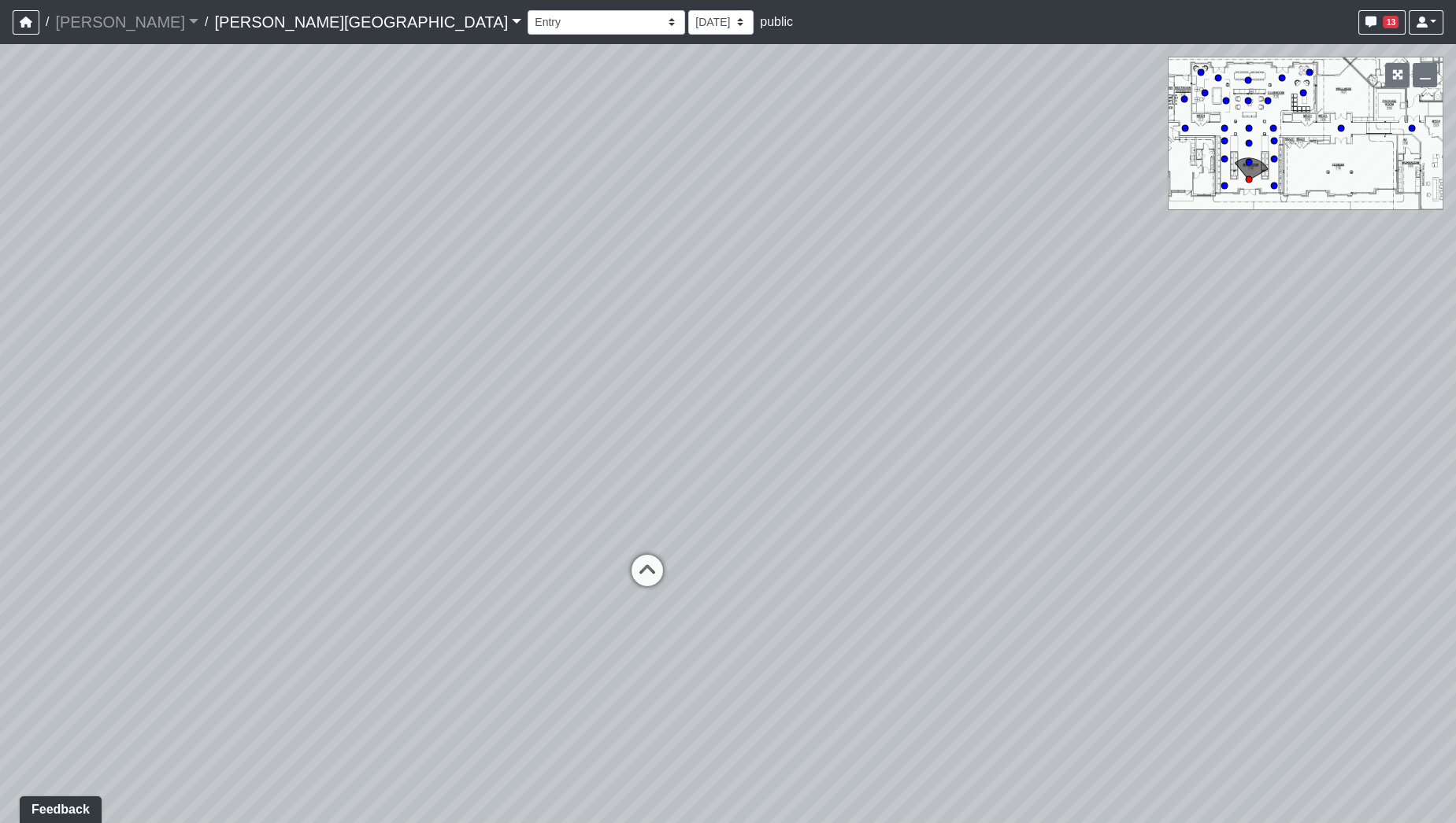
drag, startPoint x: 949, startPoint y: 500, endPoint x: 329, endPoint y: 510, distance: 620.1
click at [330, 509] on div "Loading... Pool Courtyard Entry 1 Loading... Window Seating 1 Loading... Foosba…" at bounding box center [728, 434] width 1456 height 779
drag, startPoint x: 810, startPoint y: 507, endPoint x: 692, endPoint y: 523, distance: 119.1
click at [692, 523] on div "Loading... Pool Courtyard Entry 1 Loading... Window Seating 1 Loading... Foosba…" at bounding box center [728, 434] width 1456 height 779
click at [842, 323] on div "Loading... Pool Courtyard Entry 1 Loading... Window Seating 1 Loading... Foosba…" at bounding box center [728, 434] width 1456 height 779
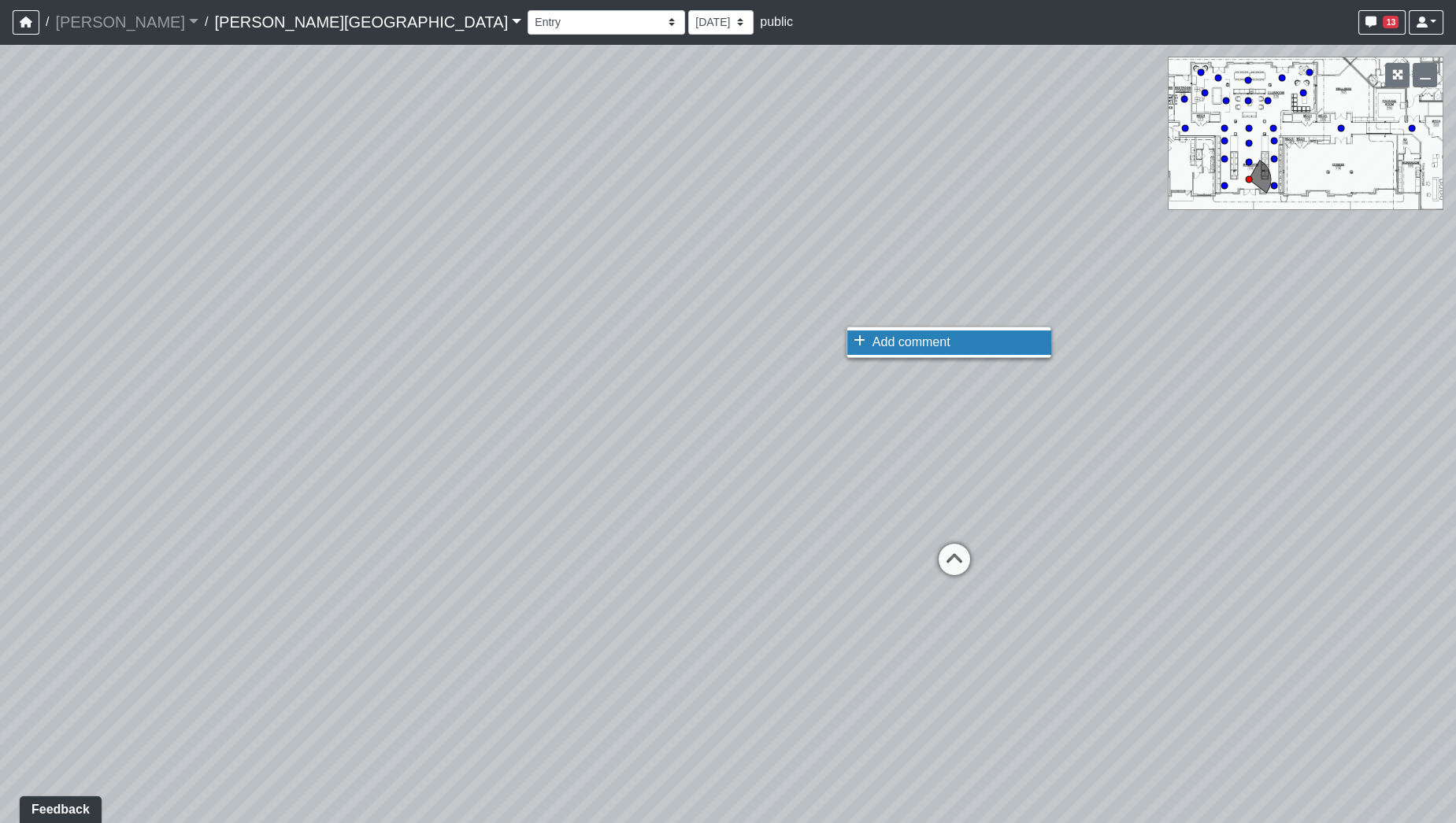
click at [888, 339] on span "Add comment" at bounding box center [911, 342] width 78 height 14
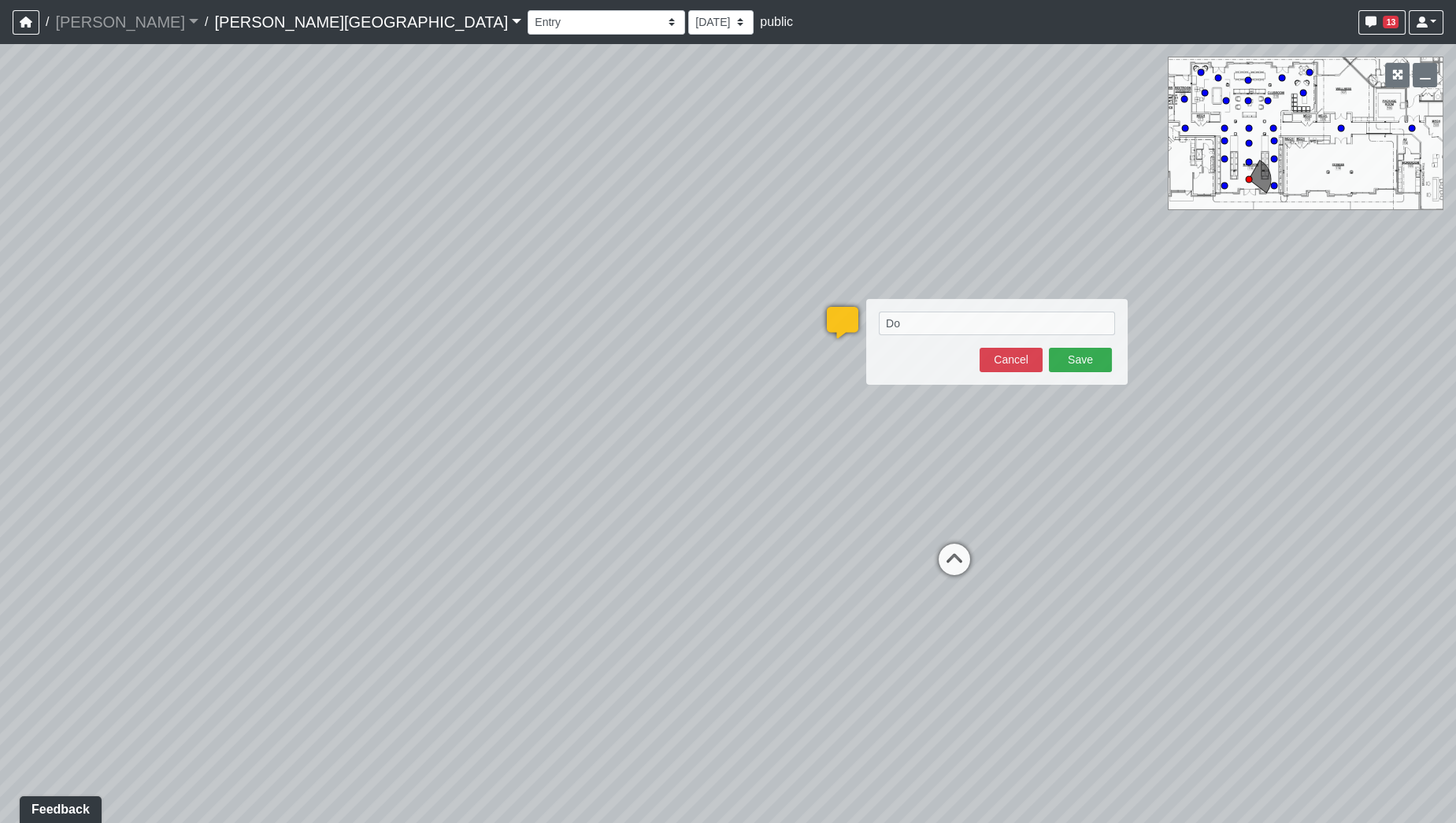
type textarea "D"
type textarea "J"
type textarea "Not a fan of these lights. Let's find an alt."
click at [1087, 366] on button "Save" at bounding box center [1080, 360] width 63 height 25
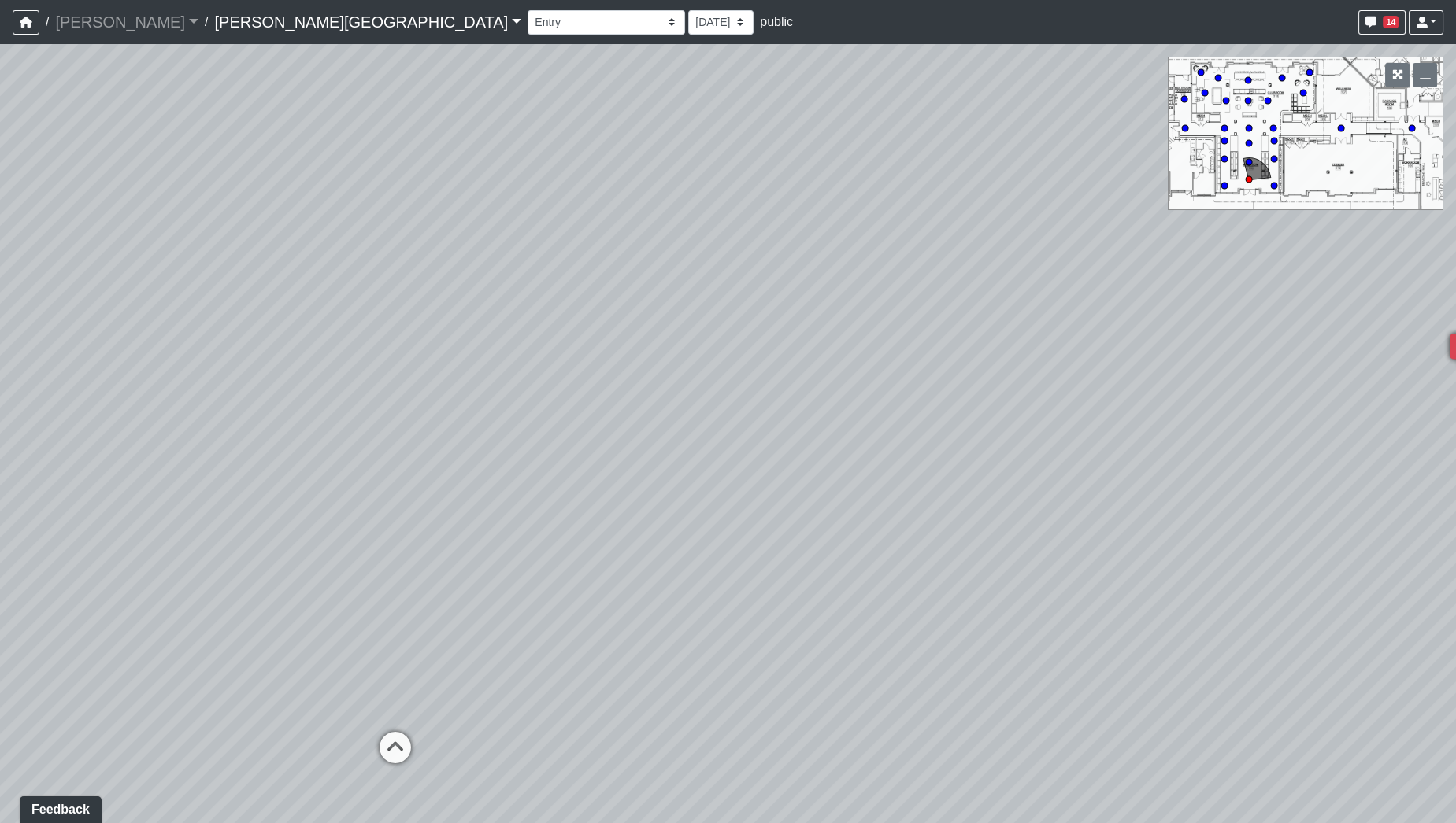
drag, startPoint x: 341, startPoint y: 526, endPoint x: 989, endPoint y: 571, distance: 649.6
click at [981, 584] on div "Loading... Pool Courtyard Entry 1 Loading... Window Seating 1 Loading... Foosba…" at bounding box center [728, 434] width 1456 height 779
drag, startPoint x: 734, startPoint y: 524, endPoint x: 877, endPoint y: 524, distance: 143.0
click at [877, 524] on div "Loading... Pool Courtyard Entry 1 Loading... Window Seating 1 Loading... Foosba…" at bounding box center [728, 434] width 1456 height 779
click at [665, 709] on icon at bounding box center [675, 713] width 47 height 47
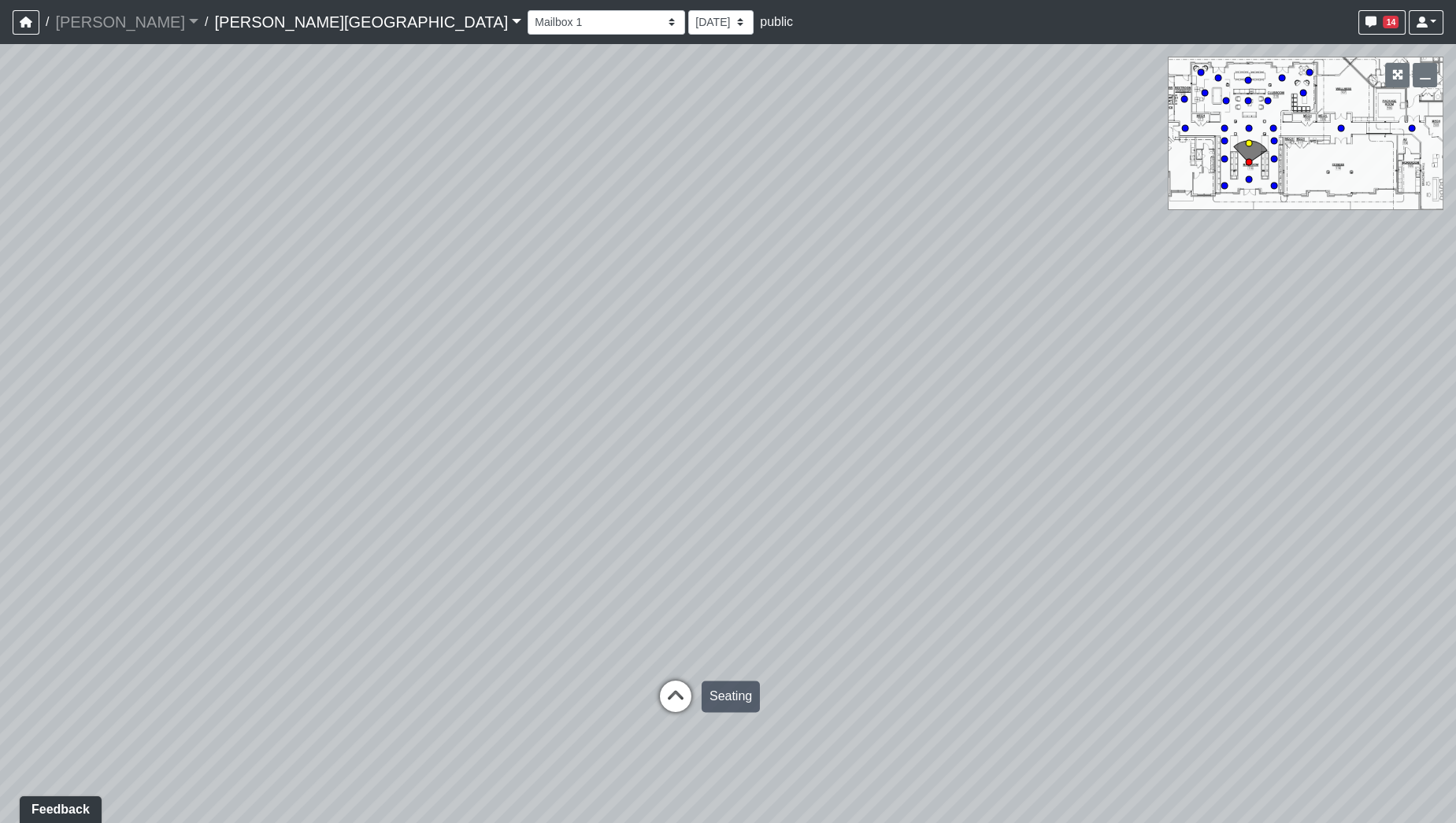
click at [674, 706] on icon at bounding box center [675, 704] width 47 height 47
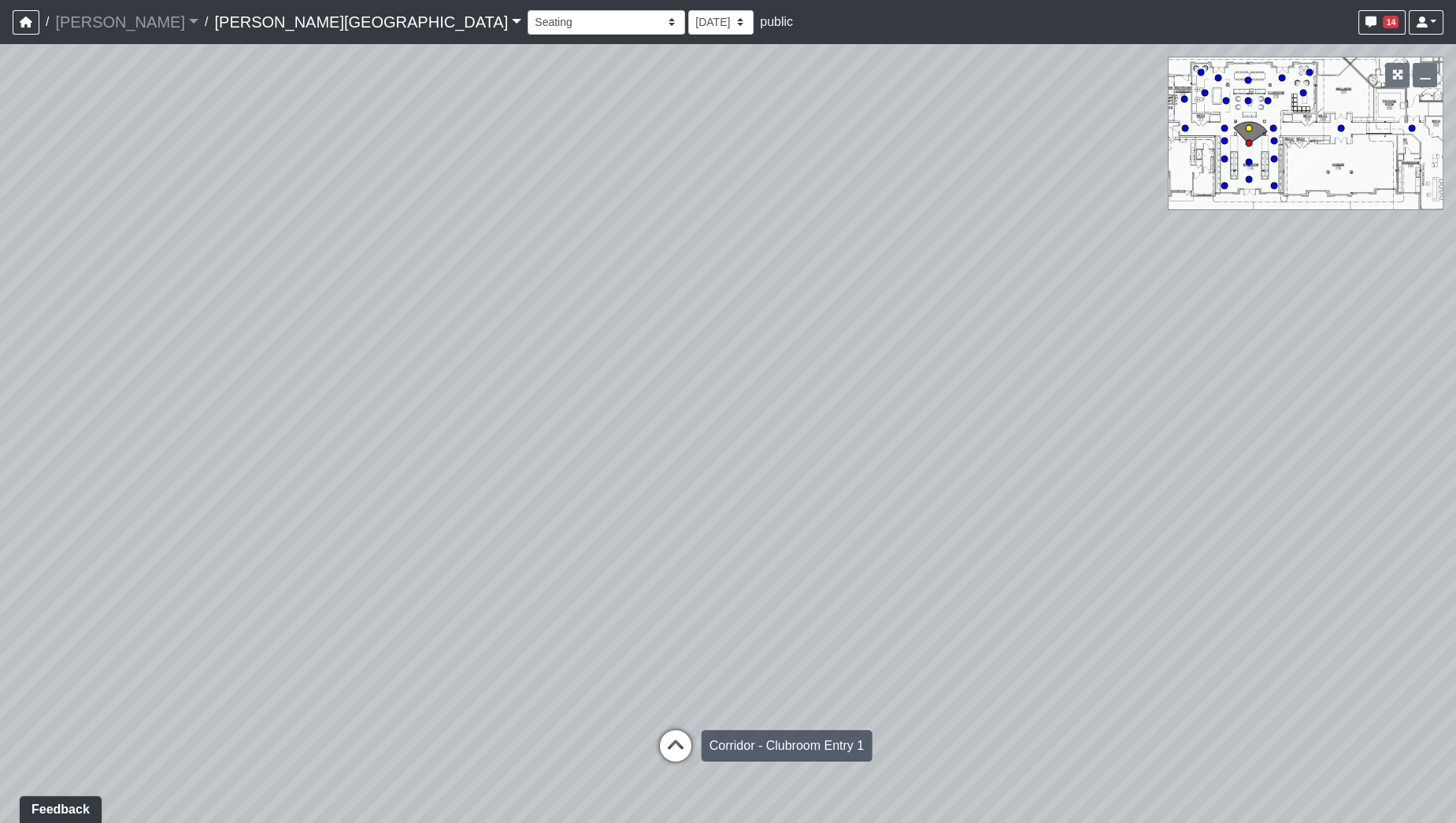
click at [686, 749] on icon at bounding box center [675, 754] width 47 height 47
drag, startPoint x: 491, startPoint y: 631, endPoint x: 1288, endPoint y: 688, distance: 799.0
click at [1288, 688] on div "Loading... Pool Courtyard Entry 1 Loading... Window Seating 1 Loading... Foosba…" at bounding box center [728, 434] width 1456 height 779
drag, startPoint x: 526, startPoint y: 624, endPoint x: 1169, endPoint y: 560, distance: 646.2
click at [1137, 565] on div "Loading... Pool Courtyard Entry 1 Loading... Window Seating 1 Loading... Foosba…" at bounding box center [728, 434] width 1456 height 779
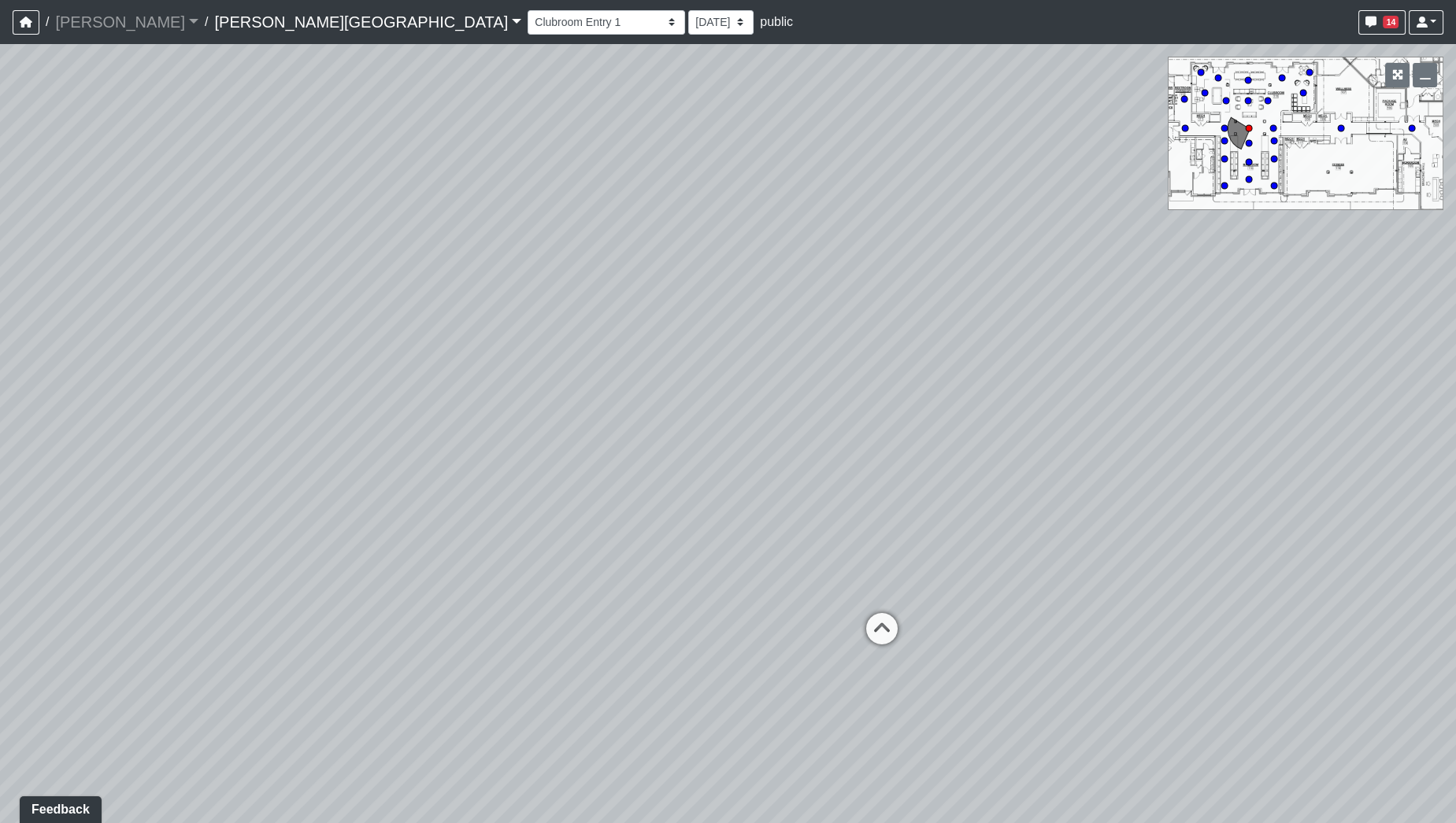
drag, startPoint x: 763, startPoint y: 541, endPoint x: 1182, endPoint y: 552, distance: 419.1
click at [1182, 552] on div "Loading... Pool Courtyard Entry 1 Loading... Window Seating 1 Loading... Foosba…" at bounding box center [728, 434] width 1456 height 779
drag, startPoint x: 448, startPoint y: 603, endPoint x: 969, endPoint y: 584, distance: 521.3
click at [969, 584] on div "Loading... Pool Courtyard Entry 1 Loading... Window Seating 1 Loading... Foosba…" at bounding box center [728, 434] width 1456 height 779
drag, startPoint x: 1168, startPoint y: 592, endPoint x: 598, endPoint y: 525, distance: 573.9
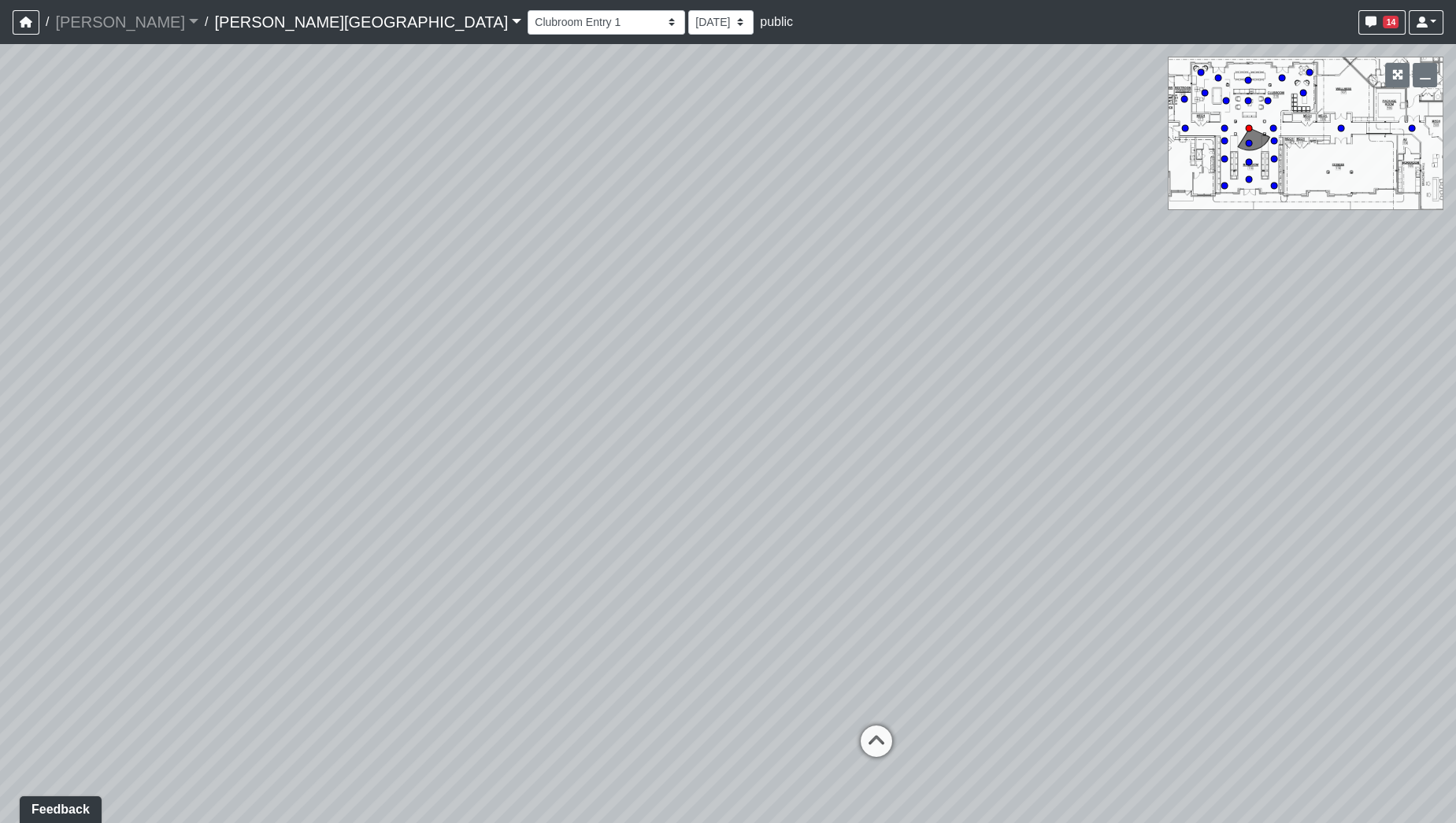
click at [598, 525] on div "Loading... Pool Courtyard Entry 1 Loading... Window Seating 1 Loading... Foosba…" at bounding box center [728, 434] width 1456 height 779
drag, startPoint x: 686, startPoint y: 527, endPoint x: 1314, endPoint y: 560, distance: 628.9
click at [1234, 554] on div "Loading... Pool Courtyard Entry 1 Loading... Window Seating 1 Loading... Foosba…" at bounding box center [728, 434] width 1456 height 779
click at [799, 648] on icon at bounding box center [805, 653] width 47 height 47
click at [817, 521] on icon at bounding box center [804, 529] width 47 height 47
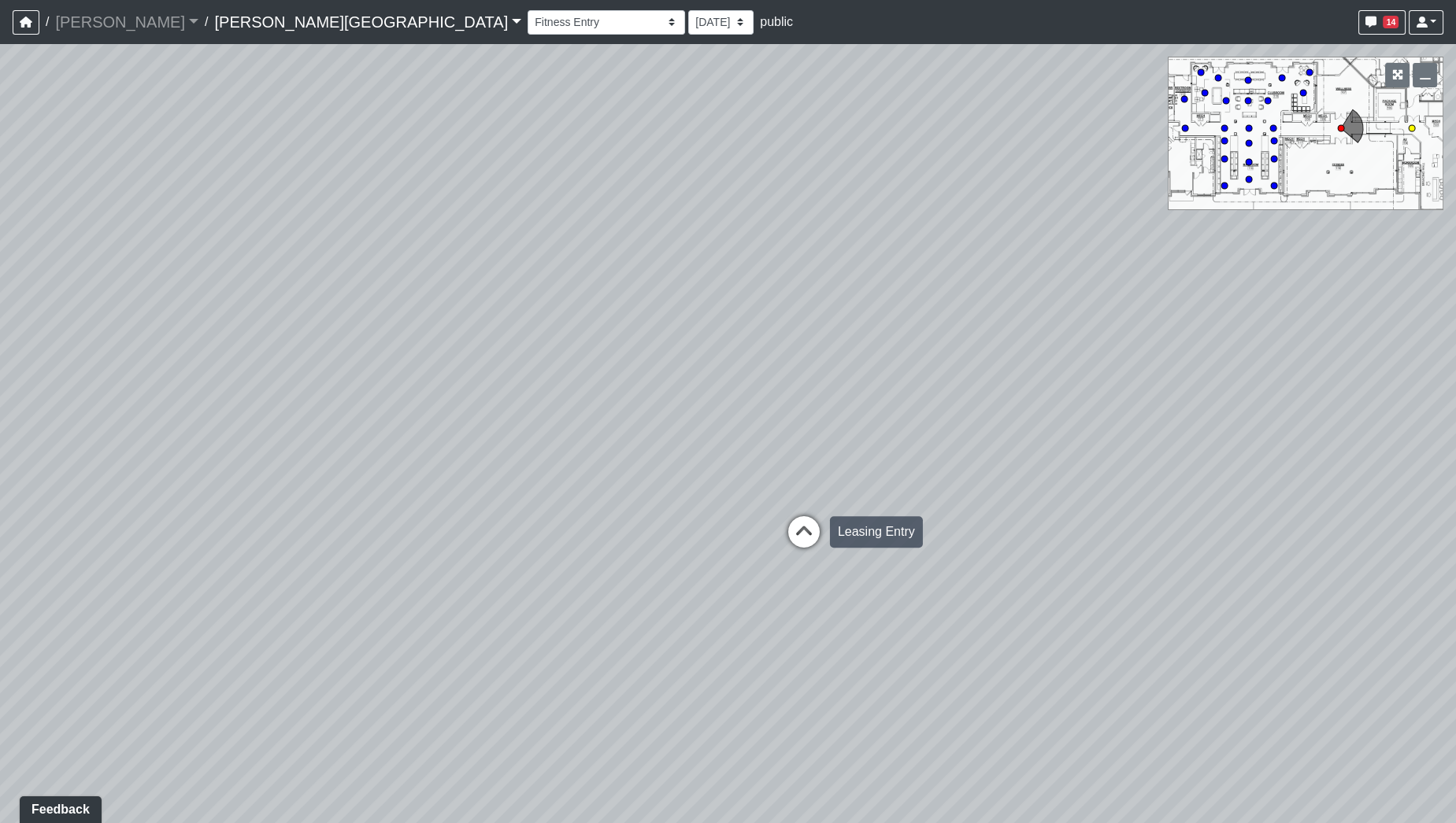
click at [811, 542] on icon at bounding box center [804, 539] width 47 height 47
drag, startPoint x: 1086, startPoint y: 523, endPoint x: 391, endPoint y: 447, distance: 699.1
click at [439, 455] on div "Loading... Pool Courtyard Entry 1 Loading... Window Seating 1 Loading... Foosba…" at bounding box center [728, 434] width 1456 height 779
drag, startPoint x: 880, startPoint y: 466, endPoint x: 206, endPoint y: 502, distance: 675.0
click at [205, 505] on div "Loading... Pool Courtyard Entry 1 Loading... Window Seating 1 Loading... Foosba…" at bounding box center [728, 434] width 1456 height 779
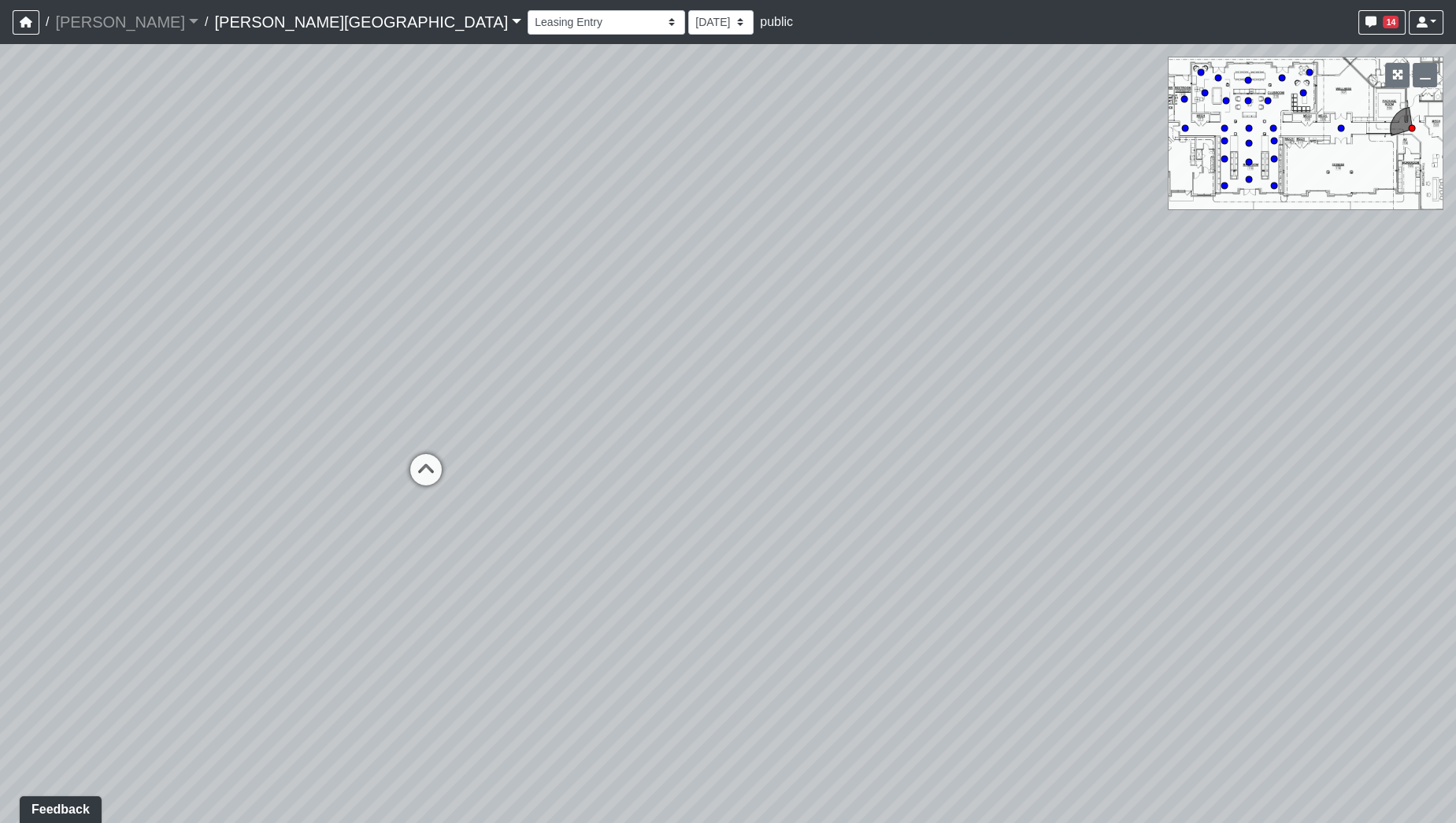
drag, startPoint x: 673, startPoint y: 529, endPoint x: 474, endPoint y: 534, distance: 199.1
click at [474, 533] on div "Loading... Pool Courtyard Entry 1 Loading... Window Seating 1 Loading... Foosba…" at bounding box center [728, 434] width 1456 height 779
drag, startPoint x: 781, startPoint y: 560, endPoint x: 382, endPoint y: 536, distance: 399.7
click at [387, 538] on div "Loading... Pool Courtyard Entry 1 Loading... Window Seating 1 Loading... Foosba…" at bounding box center [728, 434] width 1456 height 779
drag, startPoint x: 407, startPoint y: 541, endPoint x: 312, endPoint y: 548, distance: 95.3
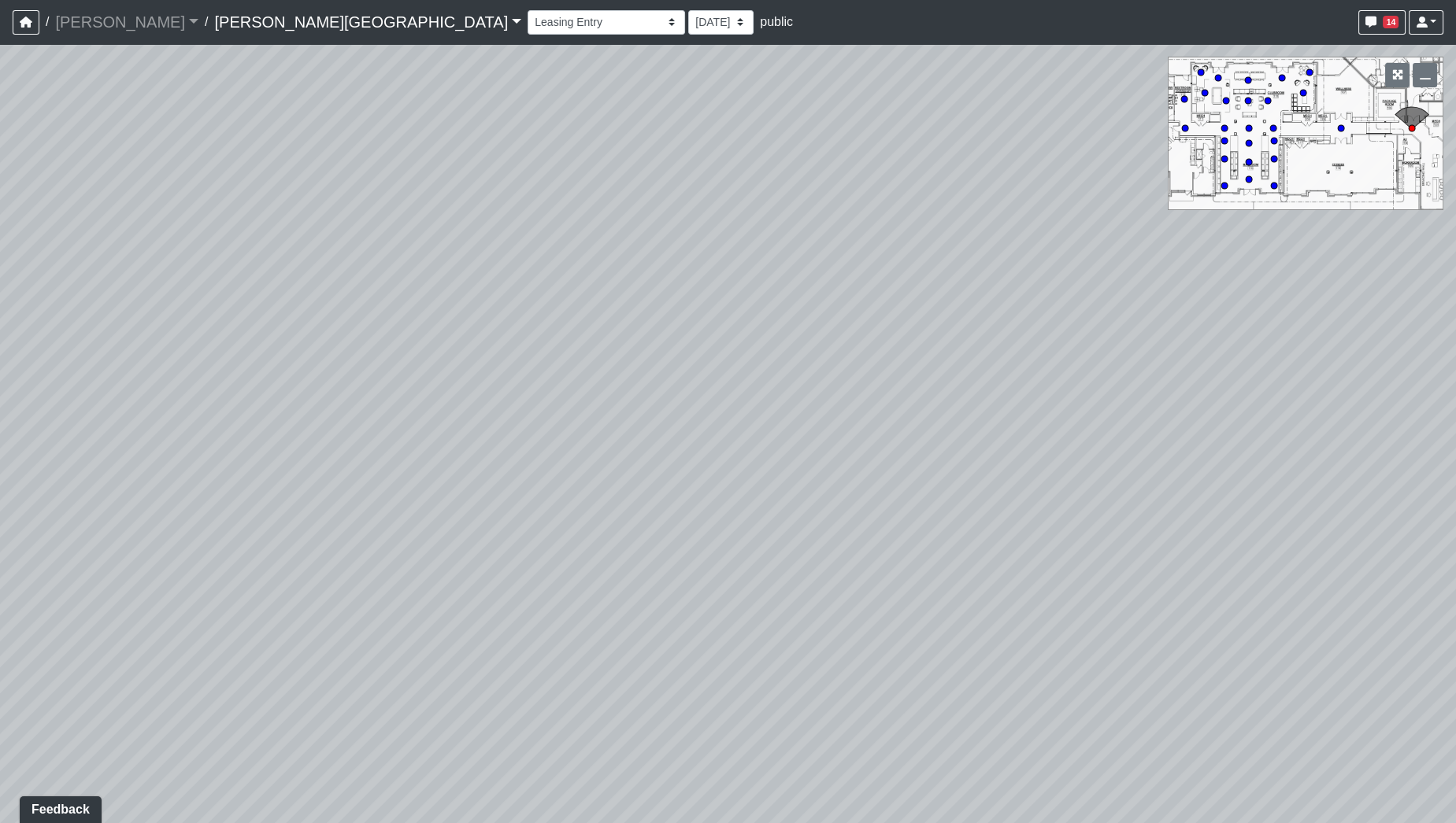
click at [312, 548] on div "Loading... Pool Courtyard Entry 1 Loading... Window Seating 1 Loading... Foosba…" at bounding box center [728, 434] width 1456 height 779
drag, startPoint x: 965, startPoint y: 574, endPoint x: 337, endPoint y: 565, distance: 628.1
click at [337, 565] on div "Loading... Pool Courtyard Entry 1 Loading... Window Seating 1 Loading... Foosba…" at bounding box center [728, 434] width 1456 height 779
click at [453, 583] on div "Loading... Pool Courtyard Entry 1 Loading... Window Seating 1 Loading... Foosba…" at bounding box center [728, 434] width 1456 height 779
click at [848, 581] on icon at bounding box center [844, 589] width 47 height 47
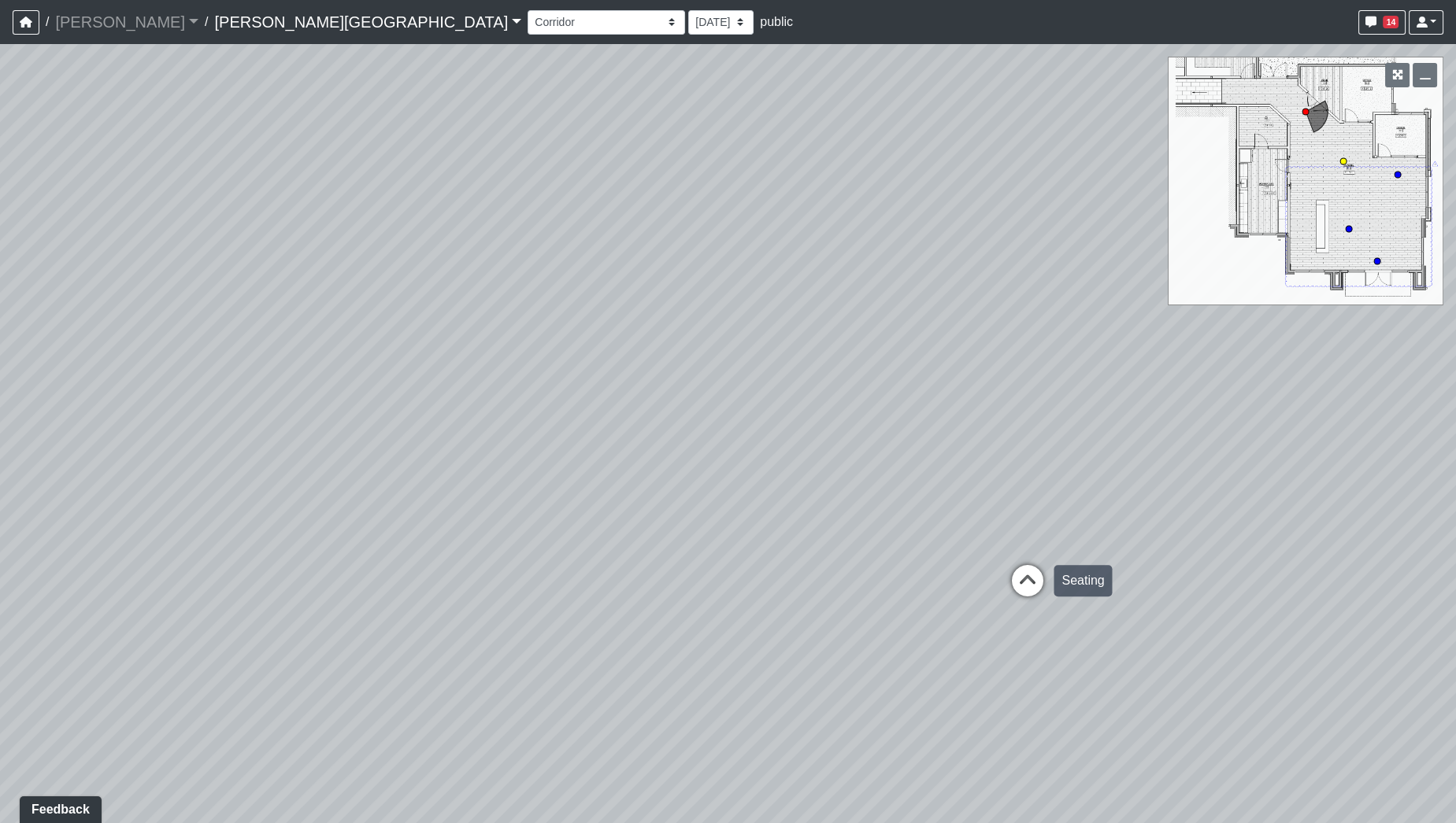
click at [1030, 582] on icon at bounding box center [1027, 589] width 47 height 47
drag, startPoint x: 1096, startPoint y: 501, endPoint x: 576, endPoint y: 423, distance: 525.8
click at [576, 423] on div "Loading... Pool Courtyard Entry 1 Loading... Window Seating 1 Loading... Foosba…" at bounding box center [728, 434] width 1456 height 779
drag, startPoint x: 844, startPoint y: 459, endPoint x: 247, endPoint y: 506, distance: 598.8
click at [247, 506] on div "Loading... Pool Courtyard Entry 1 Loading... Window Seating 1 Loading... Foosba…" at bounding box center [728, 434] width 1456 height 779
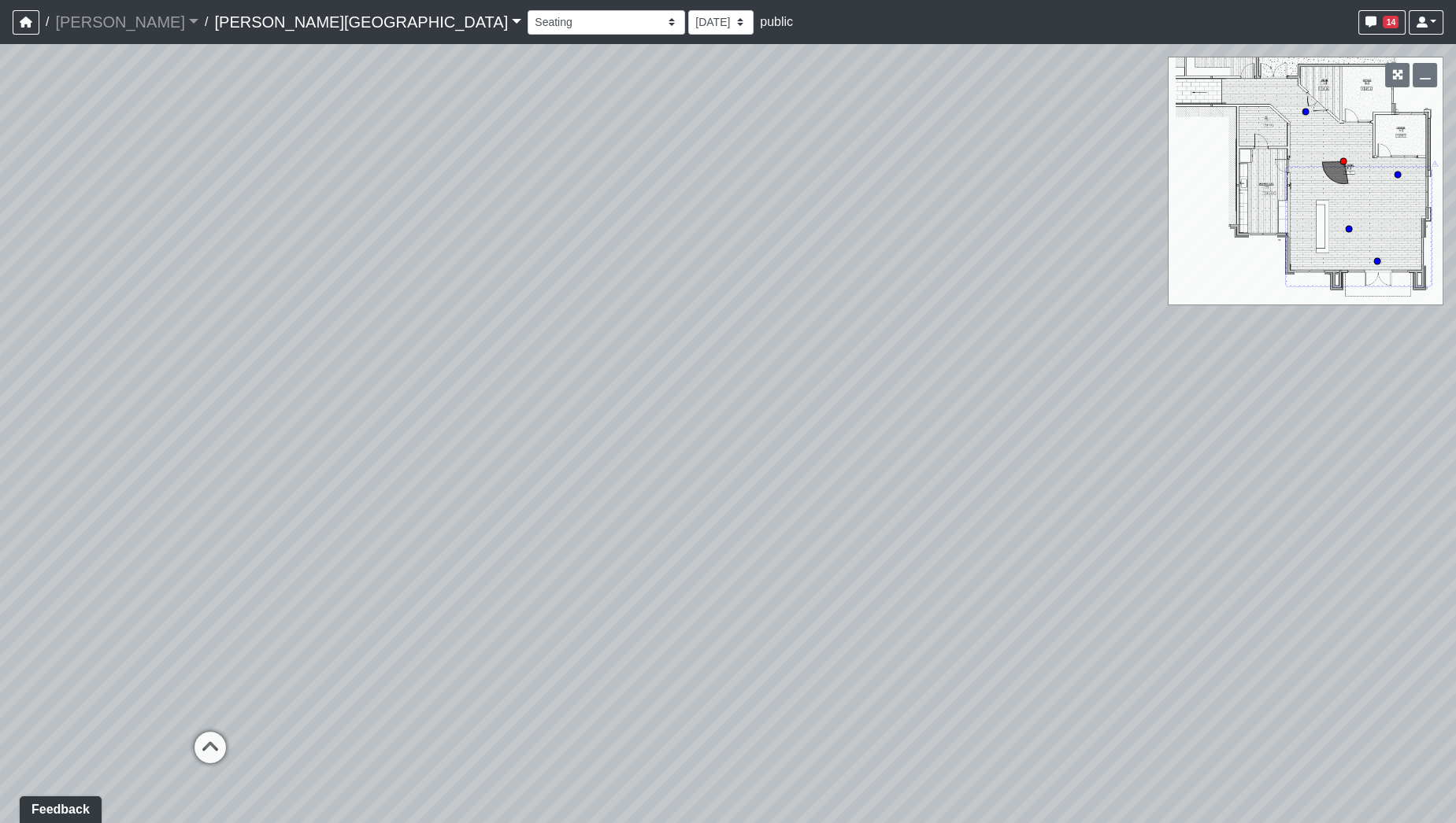
drag, startPoint x: 989, startPoint y: 628, endPoint x: 733, endPoint y: 861, distance: 346.2
click at [733, 822] on html "/ [PERSON_NAME] Loading... / [PERSON_NAME][GEOGRAPHIC_DATA] [PERSON_NAME][GEOGR…" at bounding box center [728, 412] width 1456 height 823
drag, startPoint x: 496, startPoint y: 461, endPoint x: 988, endPoint y: 674, distance: 536.1
click at [826, 743] on div "Loading... Pool Courtyard Entry 1 Loading... Window Seating 1 Loading... Foosba…" at bounding box center [728, 434] width 1456 height 779
drag, startPoint x: 605, startPoint y: 607, endPoint x: 1190, endPoint y: 504, distance: 594.0
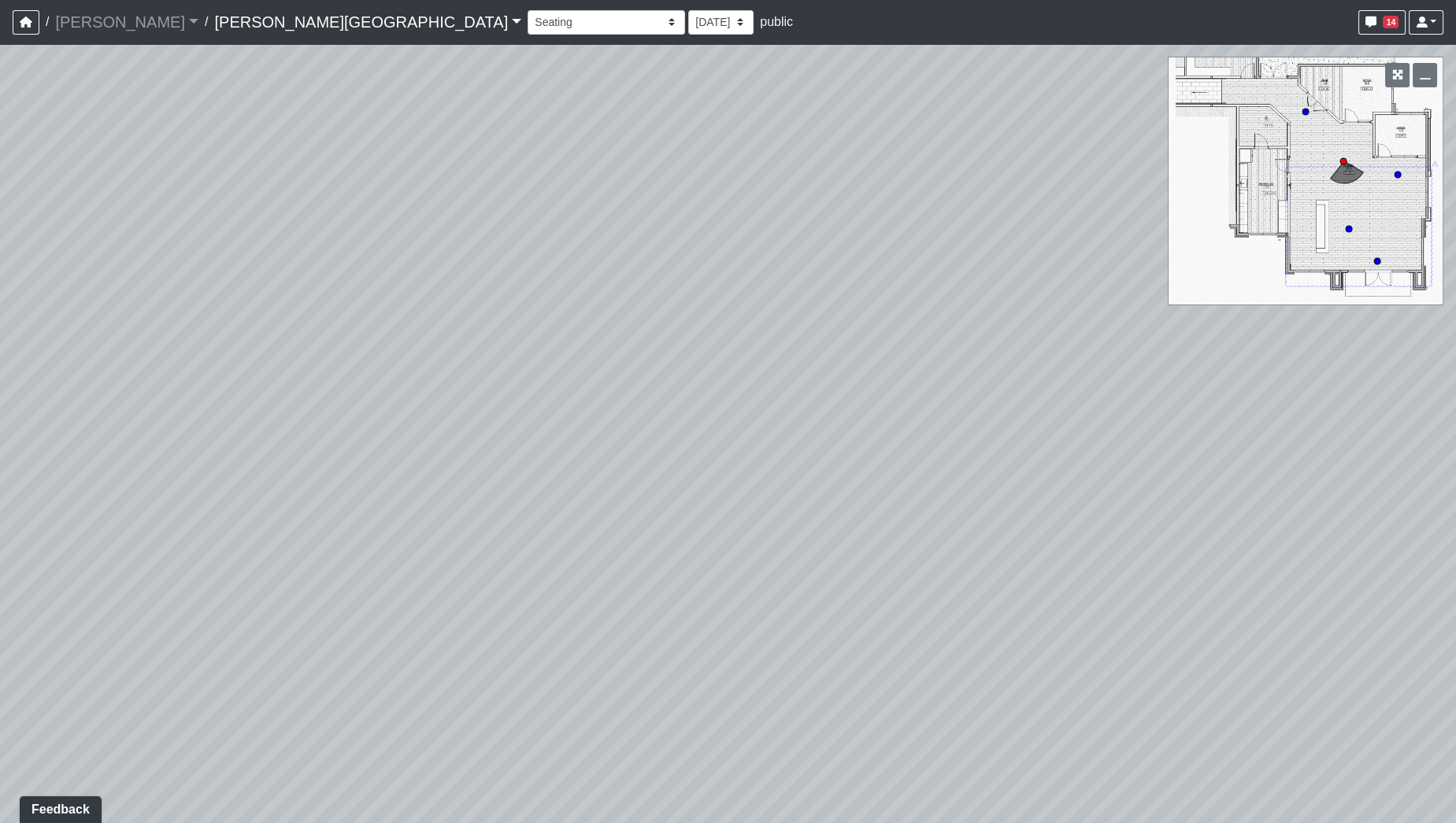
click at [1186, 509] on div "Loading... Pool Courtyard Entry 1 Loading... Window Seating 1 Loading... Foosba…" at bounding box center [728, 434] width 1456 height 779
drag, startPoint x: 1020, startPoint y: 636, endPoint x: 980, endPoint y: 395, distance: 244.3
click at [989, 417] on div "Loading... Pool Courtyard Entry 1 Loading... Window Seating 1 Loading... Foosba…" at bounding box center [728, 434] width 1456 height 779
drag, startPoint x: 1050, startPoint y: 459, endPoint x: 763, endPoint y: 346, distance: 308.4
click at [769, 350] on div "Loading... Pool Courtyard Entry 1 Loading... Window Seating 1 Loading... Foosba…" at bounding box center [728, 434] width 1456 height 779
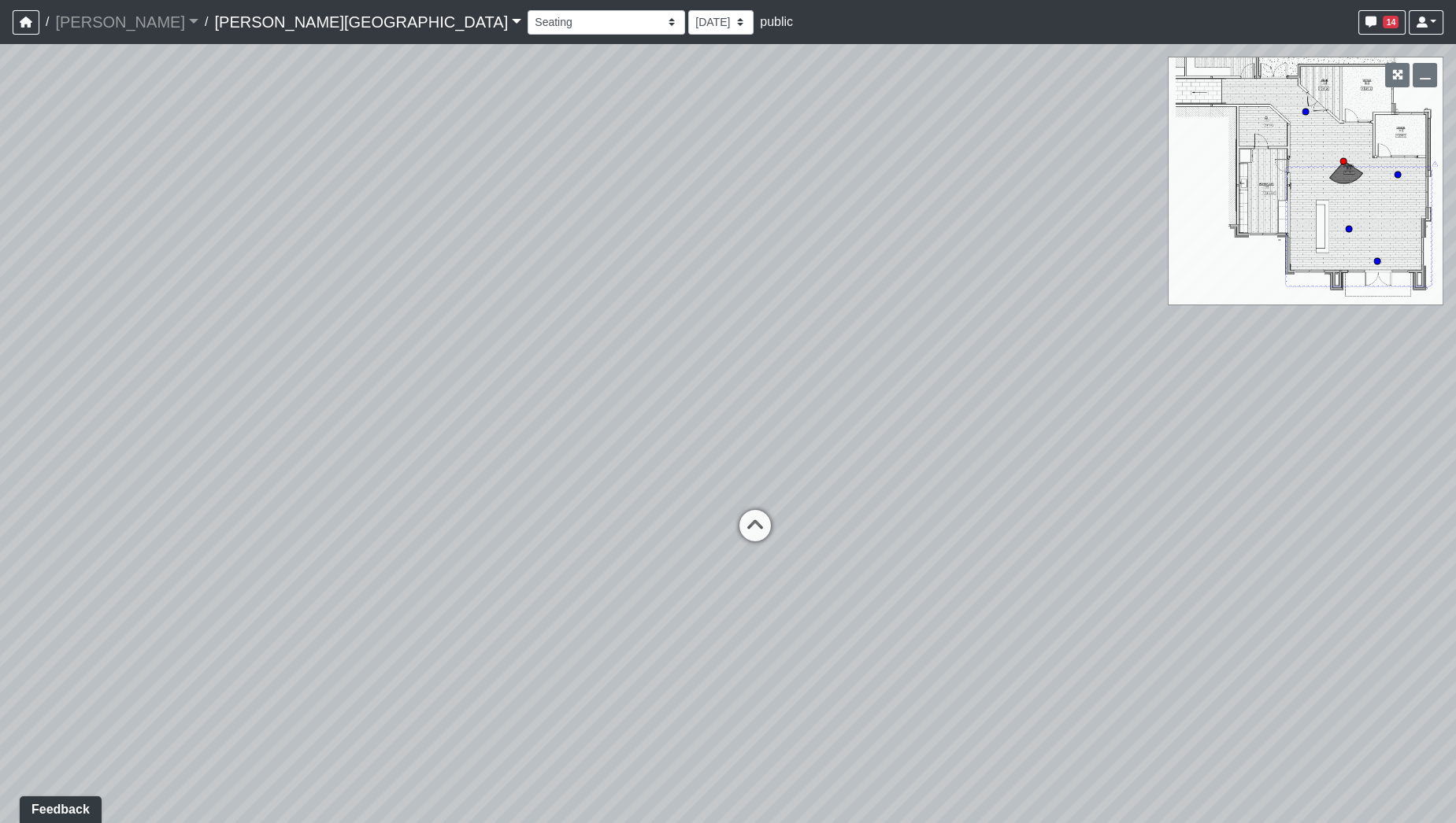
drag, startPoint x: 1199, startPoint y: 480, endPoint x: 936, endPoint y: 434, distance: 267.0
click at [936, 434] on div "Loading... Pool Courtyard Entry 1 Loading... Window Seating 1 Loading... Foosba…" at bounding box center [728, 434] width 1456 height 779
drag, startPoint x: 665, startPoint y: 451, endPoint x: 589, endPoint y: 453, distance: 76.0
click at [593, 453] on div "Loading... Pool Courtyard Entry 1 Loading... Window Seating 1 Loading... Foosba…" at bounding box center [728, 434] width 1456 height 779
click at [506, 554] on icon at bounding box center [509, 555] width 47 height 47
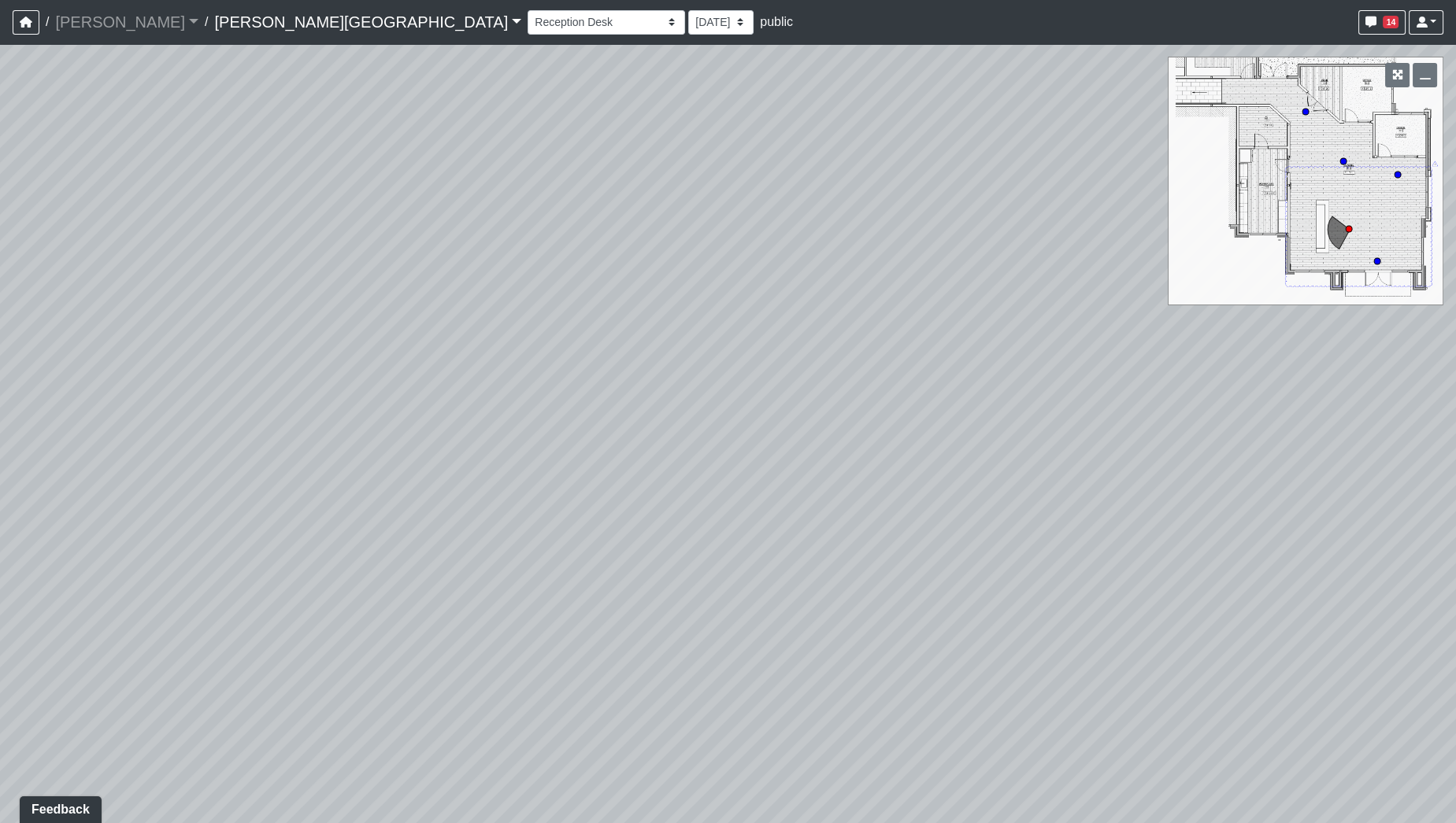
drag, startPoint x: 1071, startPoint y: 559, endPoint x: 284, endPoint y: 519, distance: 788.0
click at [303, 522] on div "Loading... Pool Courtyard Entry 1 Loading... Window Seating 1 Loading... Foosba…" at bounding box center [728, 434] width 1456 height 779
drag, startPoint x: 615, startPoint y: 545, endPoint x: 445, endPoint y: 570, distance: 171.8
click at [466, 568] on div "Loading... Pool Courtyard Entry 1 Loading... Window Seating 1 Loading... Foosba…" at bounding box center [728, 434] width 1456 height 779
drag, startPoint x: 539, startPoint y: 585, endPoint x: 606, endPoint y: 592, distance: 67.4
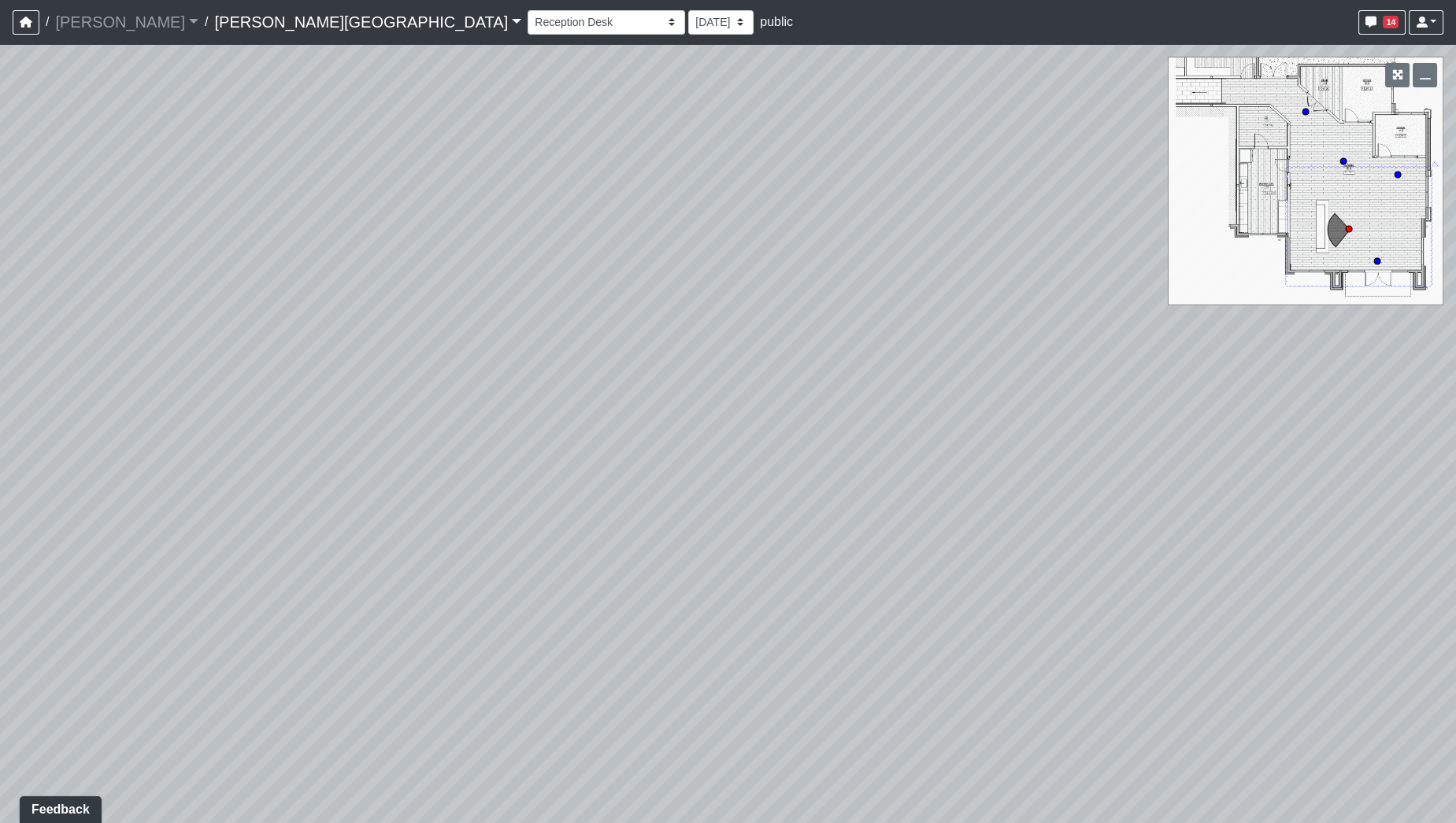
click at [607, 591] on div "Loading... Pool Courtyard Entry 1 Loading... Window Seating 1 Loading... Foosba…" at bounding box center [728, 434] width 1456 height 779
drag, startPoint x: 913, startPoint y: 595, endPoint x: 875, endPoint y: 754, distance: 163.5
click at [875, 754] on div "Loading... Pool Courtyard Entry 1 Loading... Window Seating 1 Loading... Foosba…" at bounding box center [728, 434] width 1456 height 779
drag, startPoint x: 1432, startPoint y: 630, endPoint x: 595, endPoint y: 480, distance: 850.3
click at [595, 480] on div "Loading... Pool Courtyard Entry 1 Loading... Window Seating 1 Loading... Foosba…" at bounding box center [728, 434] width 1456 height 779
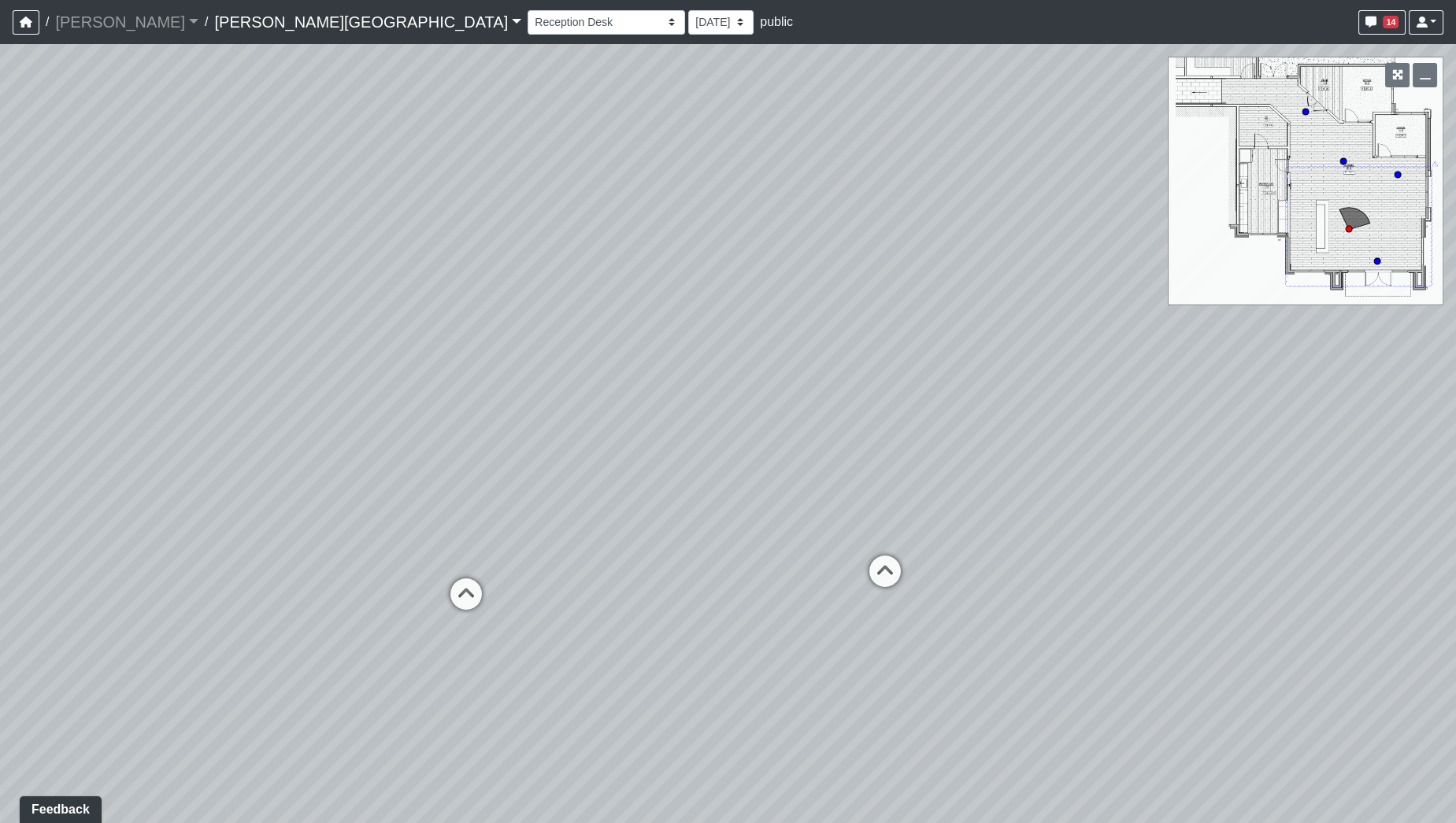
drag, startPoint x: 1085, startPoint y: 464, endPoint x: 477, endPoint y: 497, distance: 608.9
click at [477, 496] on div "Loading... Pool Courtyard Entry 1 Loading... Window Seating 1 Loading... Foosba…" at bounding box center [728, 434] width 1456 height 779
drag, startPoint x: 1085, startPoint y: 426, endPoint x: 246, endPoint y: 447, distance: 839.3
click at [246, 447] on div "Loading... Pool Courtyard Entry 1 Loading... Window Seating 1 Loading... Foosba…" at bounding box center [728, 434] width 1456 height 779
drag, startPoint x: 366, startPoint y: 503, endPoint x: 262, endPoint y: 500, distance: 104.0
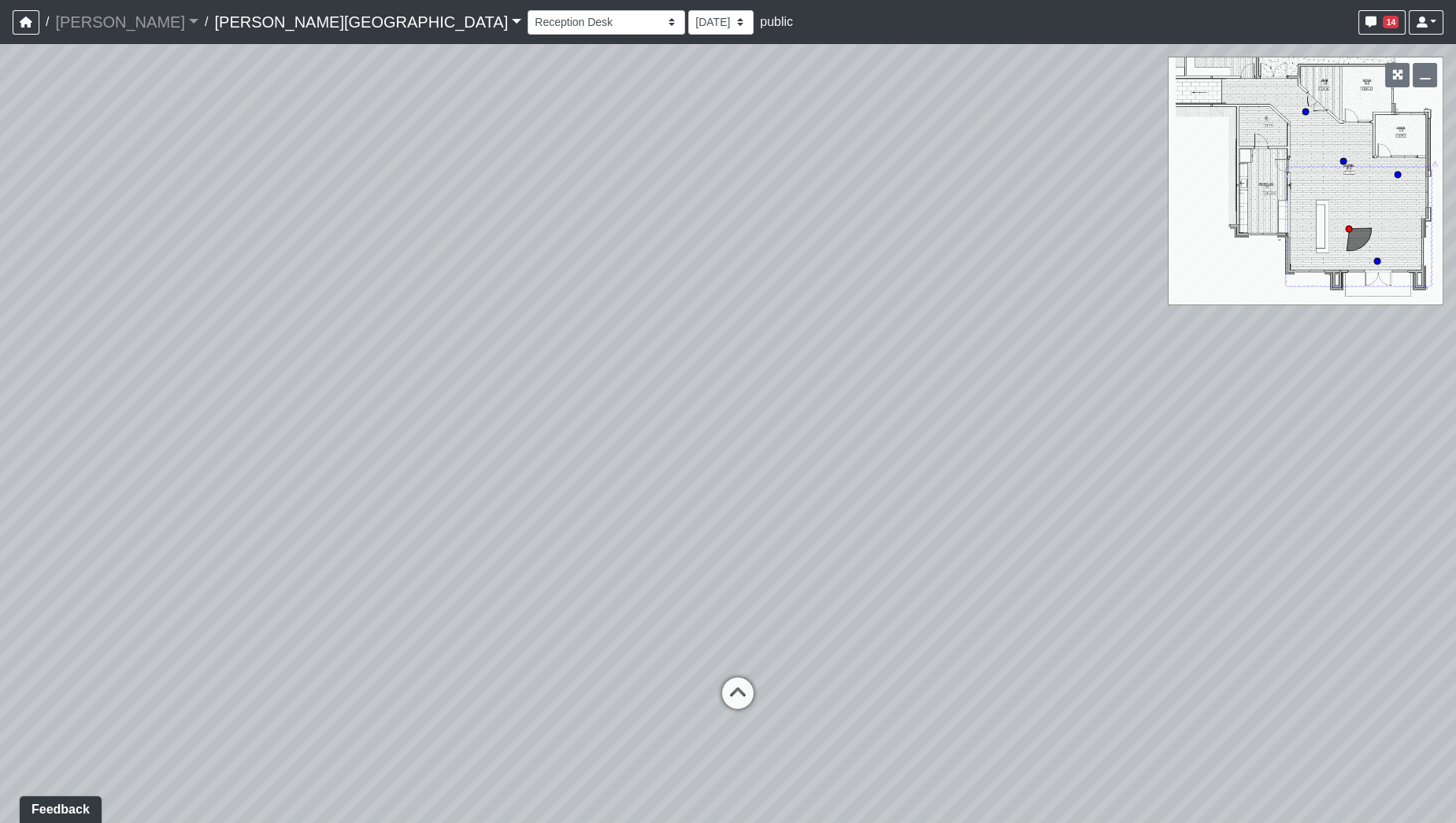
click at [262, 500] on div "Loading... Pool Courtyard Entry 1 Loading... Window Seating 1 Loading... Foosba…" at bounding box center [728, 434] width 1456 height 779
drag, startPoint x: 432, startPoint y: 478, endPoint x: 883, endPoint y: 362, distance: 465.7
click at [881, 363] on div "Loading... Pool Courtyard Entry 1 Loading... Window Seating 1 Loading... Foosba…" at bounding box center [728, 434] width 1456 height 779
click at [1088, 613] on icon at bounding box center [1095, 619] width 47 height 47
select select "us6wrFoG9iHumMLv13Whu6"
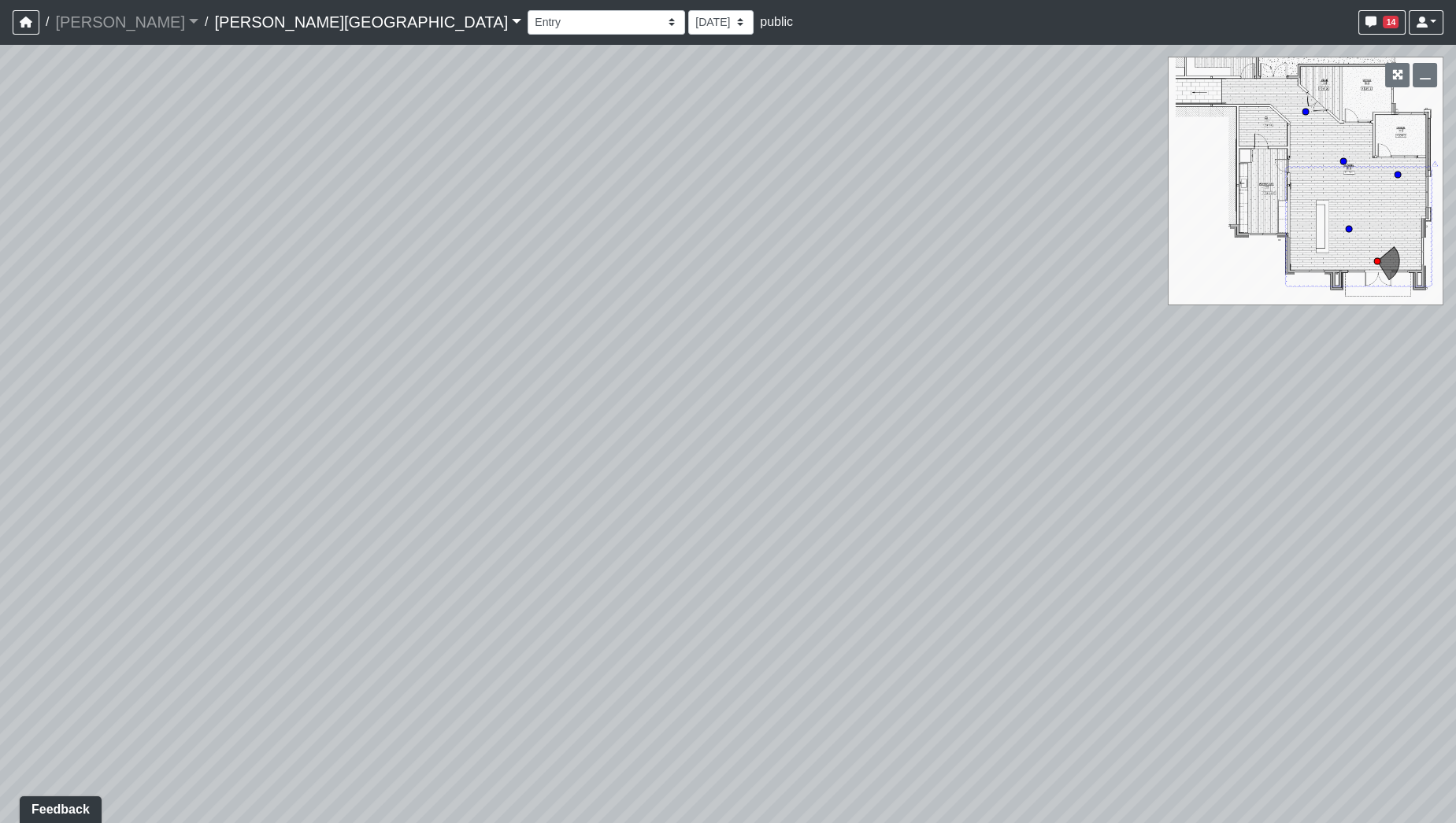
click at [0, 349] on div "Loading... Pool Courtyard Entry 1 Loading... Window Seating 1 Loading... Foosba…" at bounding box center [728, 434] width 1456 height 779
click at [0, 412] on div "Loading... Pool Courtyard Entry 1 Loading... Window Seating 1 Loading... Foosba…" at bounding box center [728, 434] width 1456 height 779
click at [181, 575] on div "Loading... Pool Courtyard Entry 1 Loading... Window Seating 1 Loading... Foosba…" at bounding box center [728, 434] width 1456 height 779
click at [173, 453] on div "Loading... Pool Courtyard Entry 1 Loading... Window Seating 1 Loading... Foosba…" at bounding box center [728, 434] width 1456 height 779
click at [1163, 246] on div "Loading... Pool Courtyard Entry 1 Loading... Window Seating 1 Loading... Foosba…" at bounding box center [728, 434] width 1456 height 779
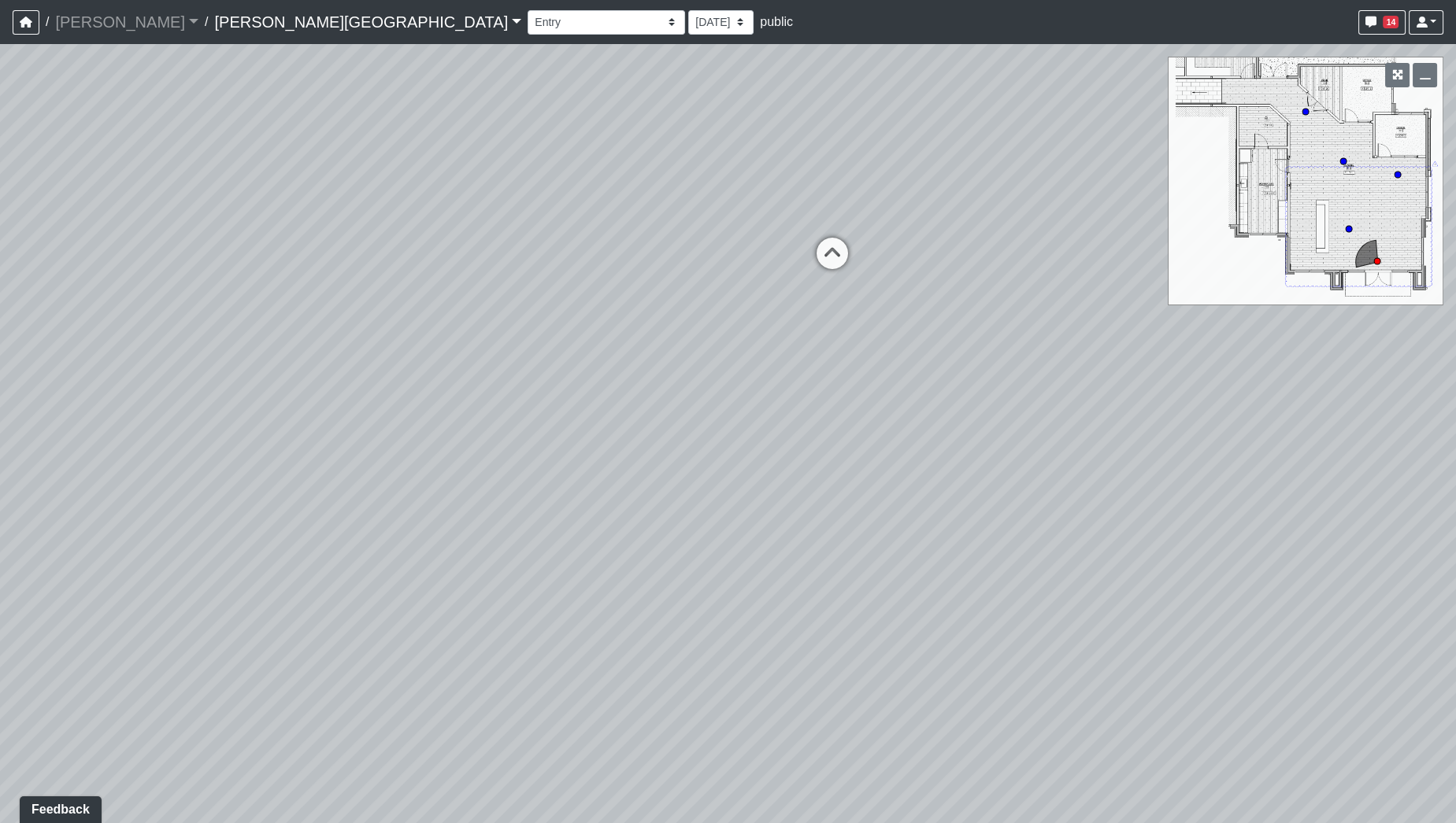
click at [253, 440] on div "Loading... Pool Courtyard Entry 1 Loading... Window Seating 1 Loading... Foosba…" at bounding box center [728, 434] width 1456 height 779
click at [271, 588] on div "Loading... Pool Courtyard Entry 1 Loading... Window Seating 1 Loading... Foosba…" at bounding box center [728, 434] width 1456 height 779
click at [831, 689] on div "Loading... Pool Courtyard Entry 1 Loading... Window Seating 1 Loading... Foosba…" at bounding box center [728, 434] width 1456 height 779
